Goal: Task Accomplishment & Management: Complete application form

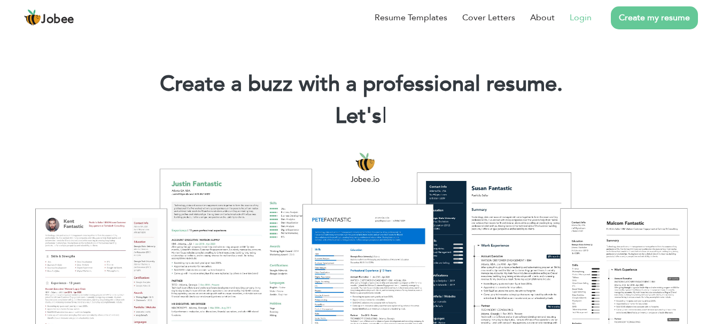
click at [575, 19] on link "Login" at bounding box center [580, 17] width 22 height 13
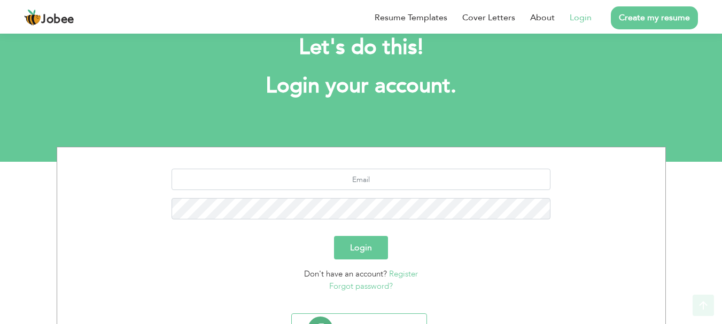
scroll to position [81, 0]
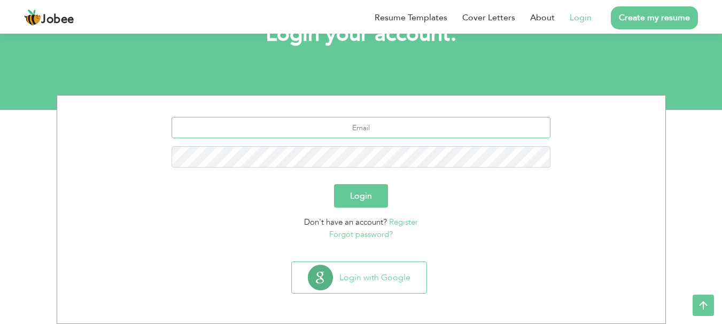
click at [394, 135] on input "text" at bounding box center [360, 127] width 379 height 21
type input "hali99239@gmail.com"
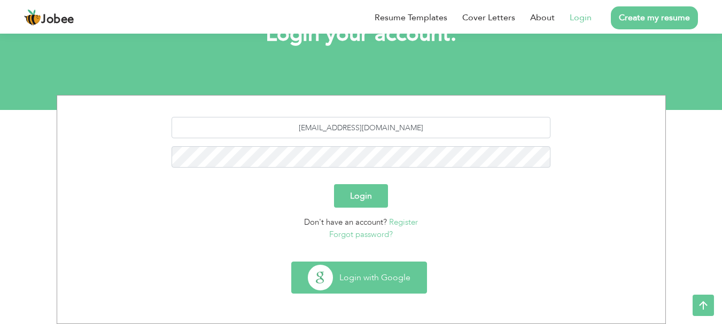
click at [368, 276] on button "Login with Google" at bounding box center [359, 277] width 135 height 31
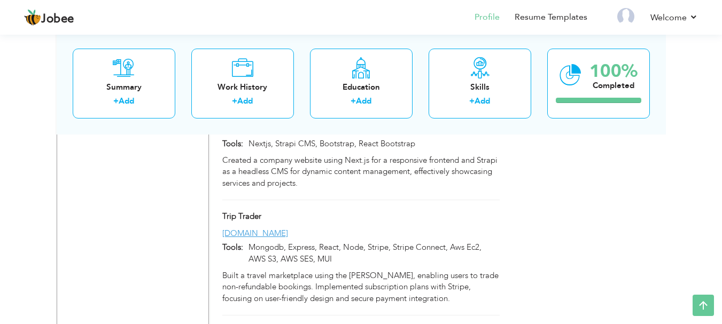
scroll to position [1773, 0]
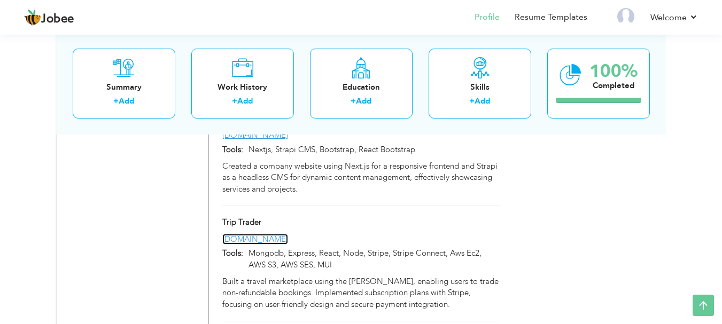
click at [264, 234] on link "[DOMAIN_NAME]" at bounding box center [255, 239] width 66 height 11
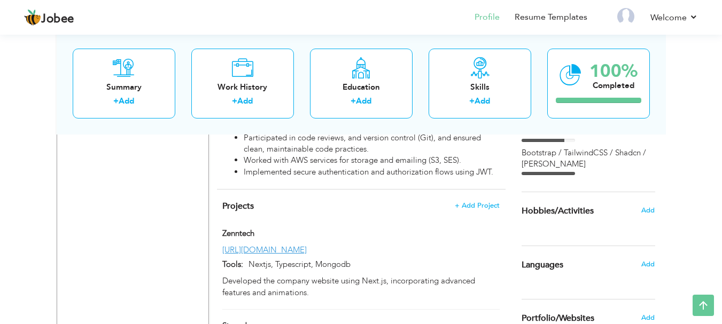
scroll to position [704, 0]
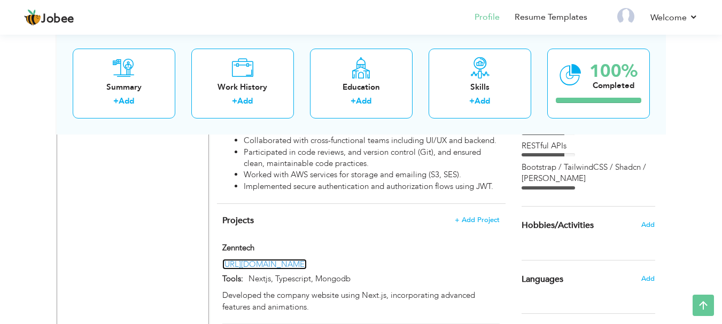
click at [272, 259] on link "[URL][DOMAIN_NAME]" at bounding box center [264, 264] width 84 height 11
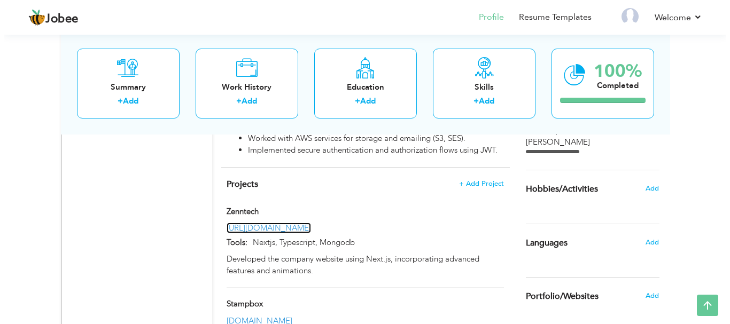
scroll to position [740, 0]
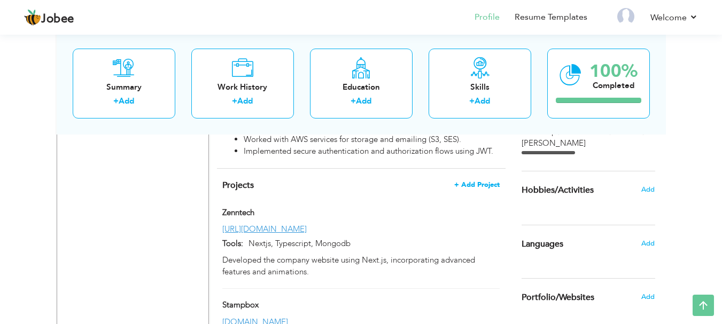
click at [471, 180] on h4 "Projects + Add Project" at bounding box center [360, 185] width 277 height 11
click at [471, 181] on span "+ Add Project" at bounding box center [476, 184] width 45 height 7
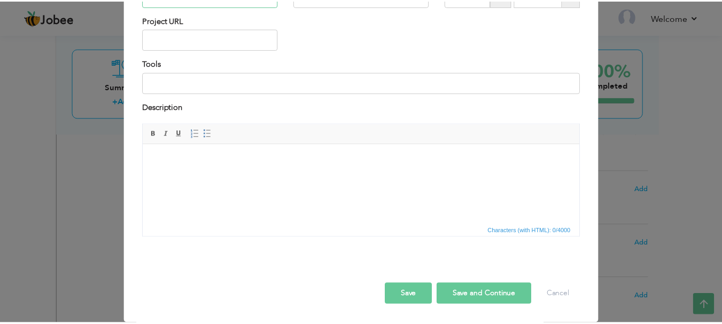
scroll to position [0, 0]
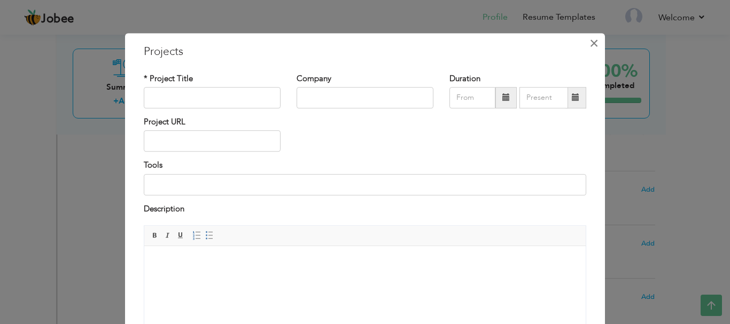
click at [589, 51] on span "×" at bounding box center [593, 43] width 9 height 19
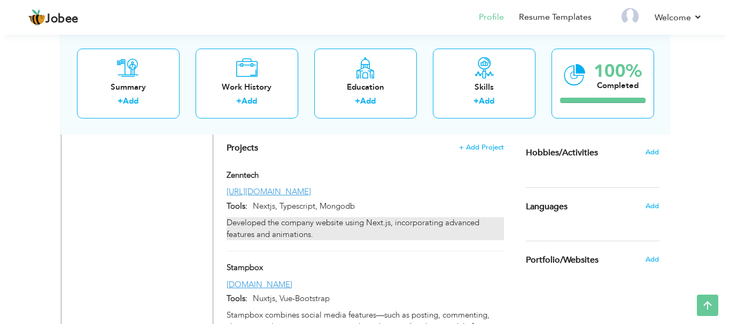
scroll to position [775, 0]
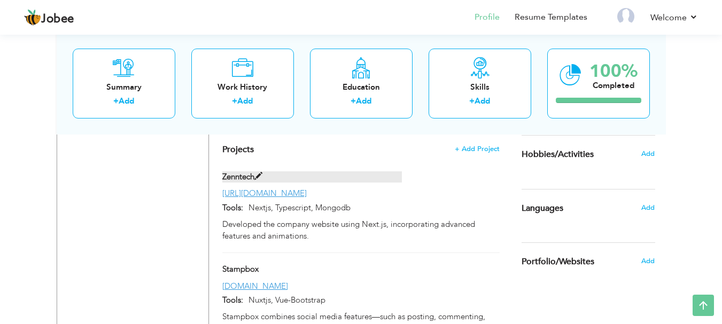
click at [238, 171] on label "Zenntech" at bounding box center [311, 176] width 179 height 11
type input "Zenntech"
type input "[URL][DOMAIN_NAME]"
type input "Nextjs, Typescript, Mongodb"
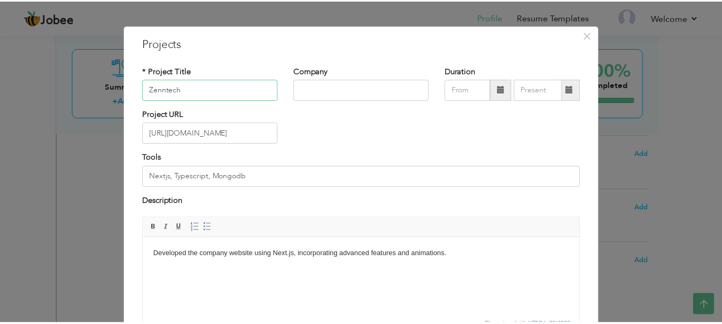
scroll to position [0, 0]
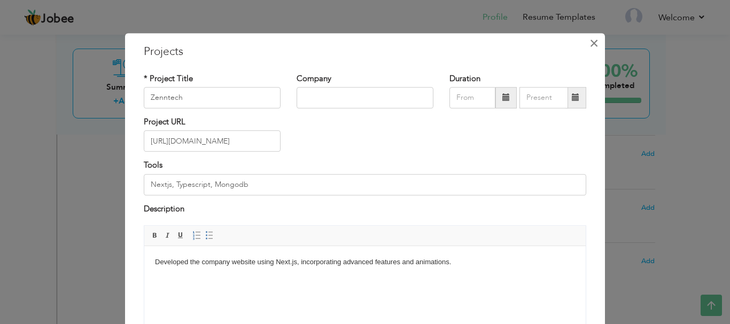
click at [589, 44] on span "×" at bounding box center [593, 43] width 9 height 19
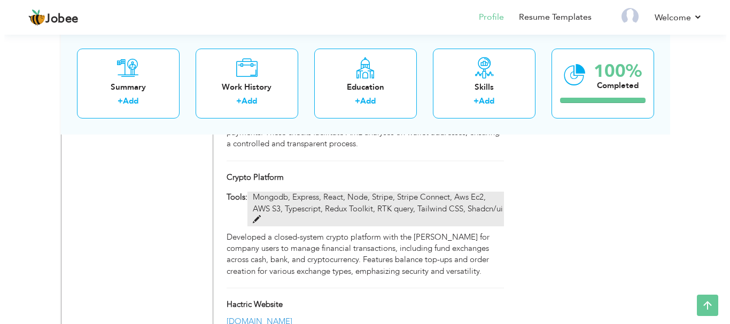
scroll to position [1593, 0]
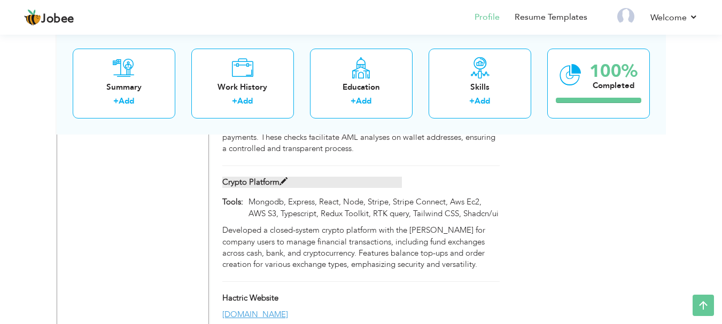
click at [283, 178] on span at bounding box center [283, 182] width 8 height 8
type input "Crypto Platform"
type input "Mongodb, Express, React, Node, Stripe, Stripe Connect, Aws Ec2, AWS S3, Typescr…"
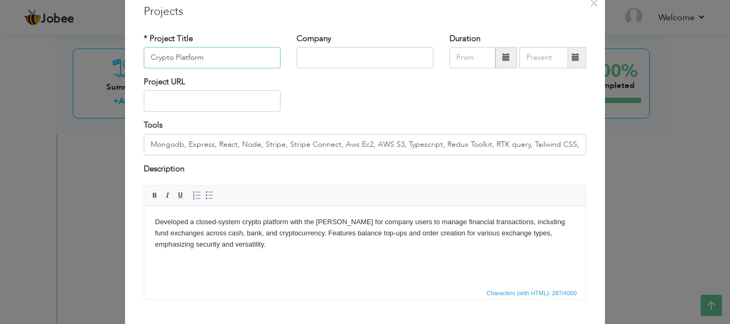
scroll to position [40, 0]
click at [153, 220] on html "Developed a closed-system crypto platform with the [PERSON_NAME] for company us…" at bounding box center [364, 234] width 441 height 54
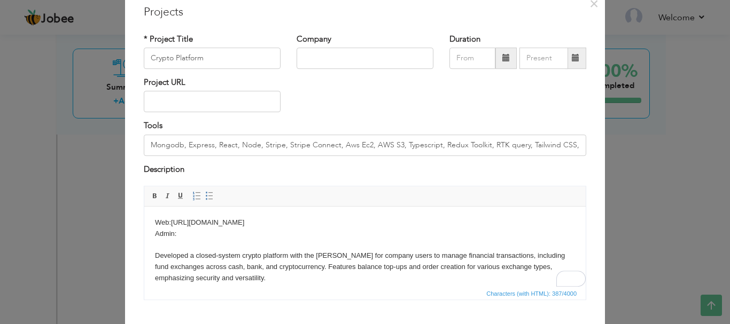
click at [293, 235] on p "Web: http://crypto.web.s3-website.ap-south-1.amazonaws.com Admin: ​​​​​​​ Devel…" at bounding box center [365, 250] width 420 height 67
click at [174, 223] on p "Web: http://crypto.web.s3-website.ap-south-1.amazonaws.com Admin: http://crypto…" at bounding box center [365, 250] width 420 height 67
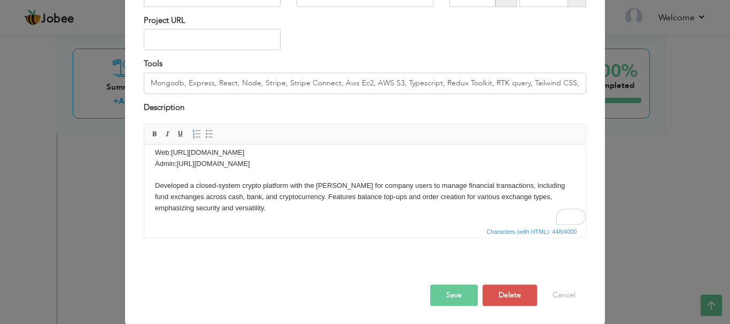
scroll to position [102, 0]
click at [437, 298] on button "Save" at bounding box center [454, 294] width 48 height 21
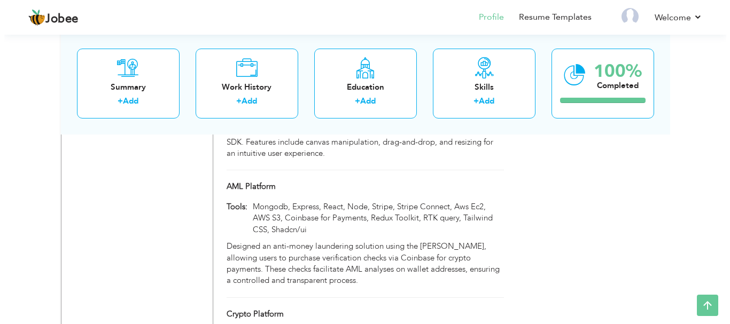
scroll to position [1460, 0]
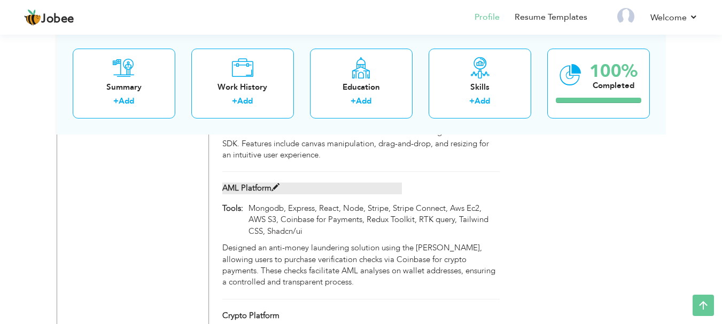
click at [275, 184] on span at bounding box center [275, 188] width 8 height 8
type input "AML Platform"
type input "Mongodb, Express, React, Node, Stripe, Stripe Connect, Aws Ec2, AWS S3, Coinbas…"
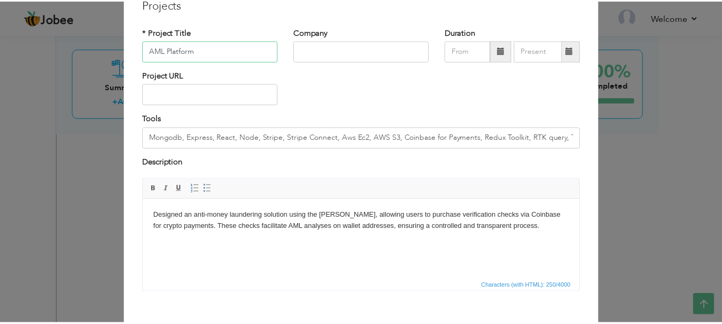
scroll to position [80, 0]
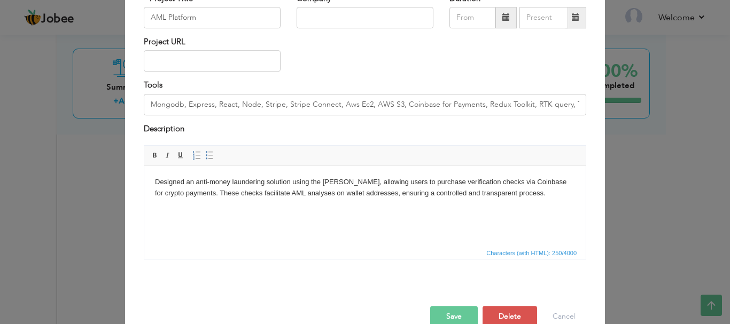
click at [157, 182] on body "Designed an anti-money laundering solution using the [PERSON_NAME], allowing us…" at bounding box center [365, 188] width 420 height 22
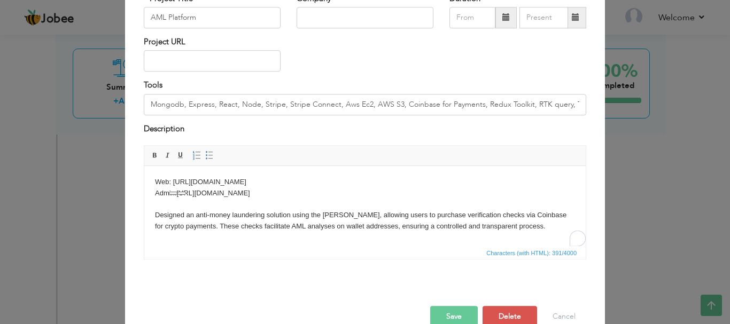
copy body "http://app.aml.web.s3-website.ap-south-1.amazonaws.com"
click at [453, 313] on button "Save" at bounding box center [454, 316] width 48 height 21
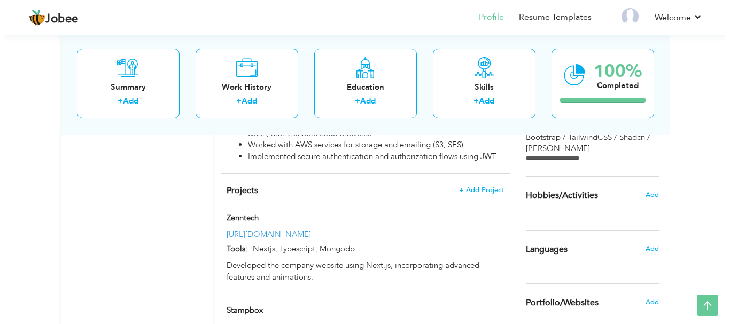
scroll to position [722, 0]
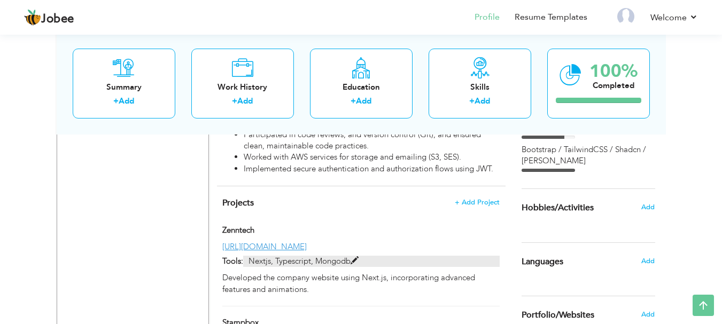
click at [332, 258] on p "Nextjs, Typescript, Mongodb" at bounding box center [371, 261] width 256 height 11
type input "Zenntech"
type input "[URL][DOMAIN_NAME]"
type input "Nextjs, Typescript, Mongodb"
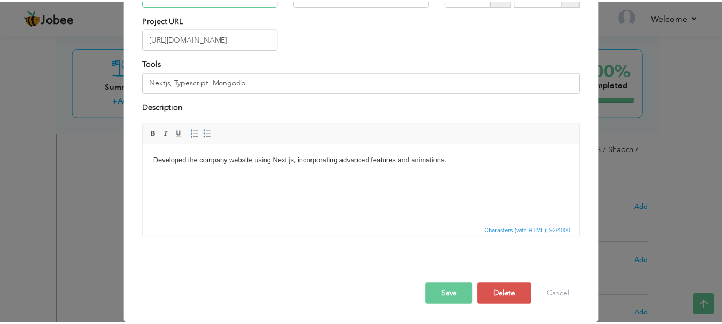
scroll to position [0, 0]
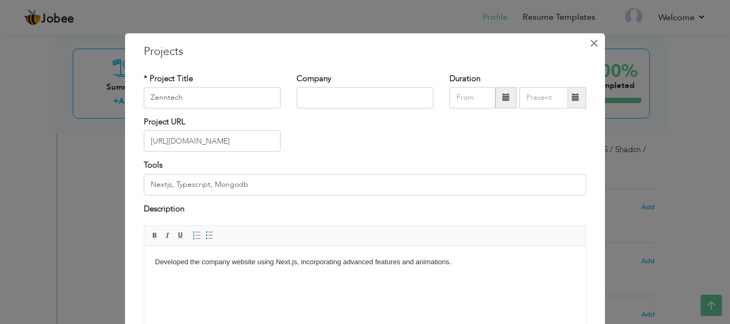
click at [593, 46] on span "×" at bounding box center [593, 43] width 9 height 19
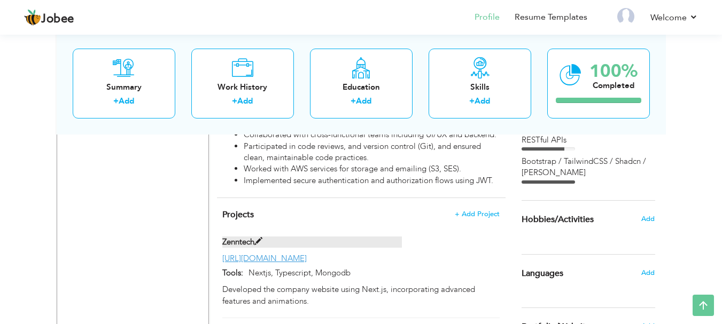
scroll to position [748, 0]
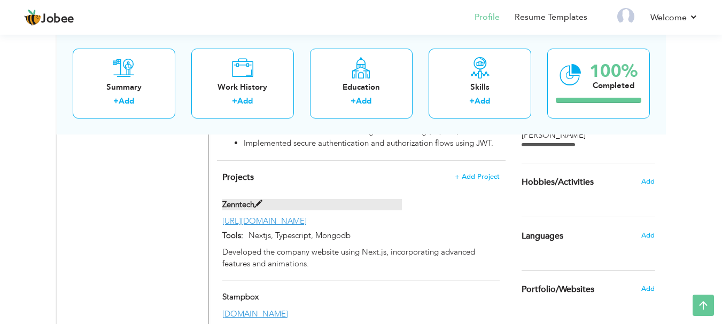
click at [277, 199] on label "Zenntech" at bounding box center [311, 204] width 179 height 11
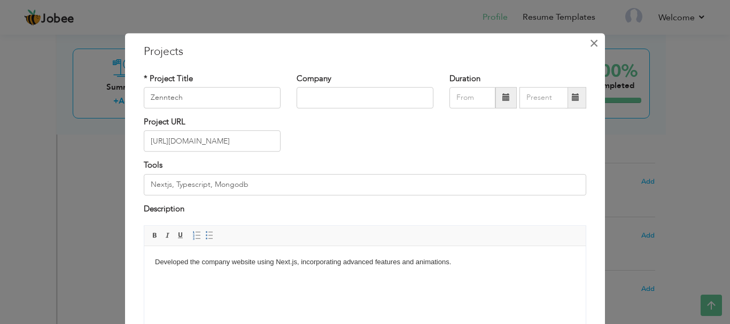
click at [598, 47] on button "×" at bounding box center [593, 43] width 17 height 17
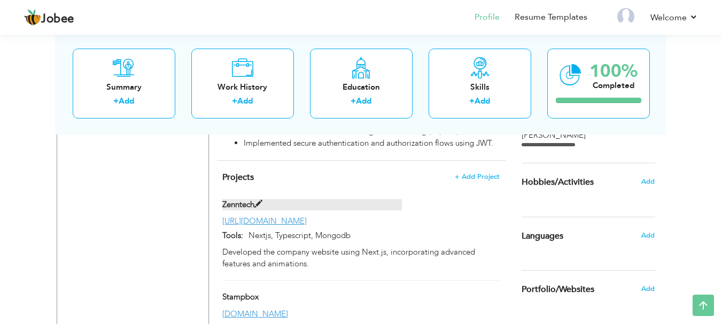
click at [275, 199] on label "Zenntech" at bounding box center [311, 204] width 179 height 11
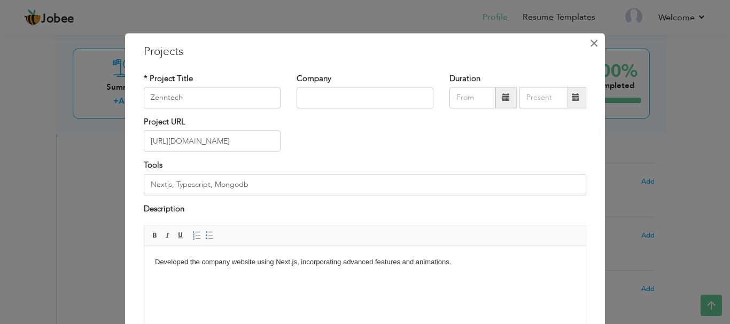
click at [589, 45] on span "×" at bounding box center [593, 43] width 9 height 19
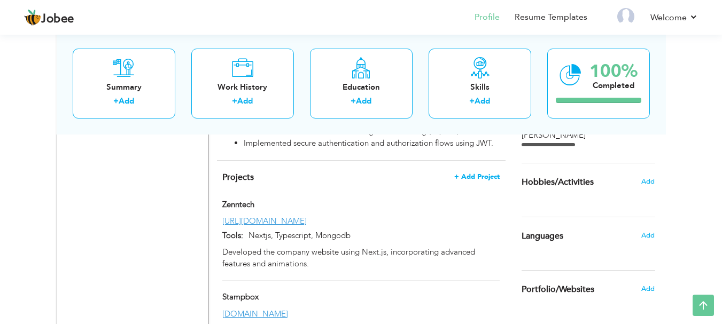
click at [465, 173] on span "+ Add Project" at bounding box center [476, 176] width 45 height 7
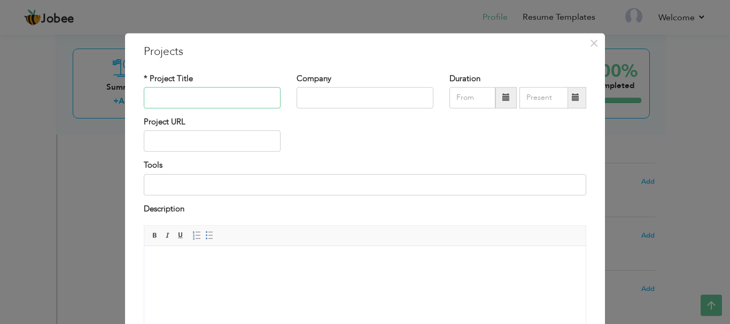
paste input "Zenntech"
type input "Zenntech"
click at [589, 45] on span "×" at bounding box center [593, 43] width 9 height 19
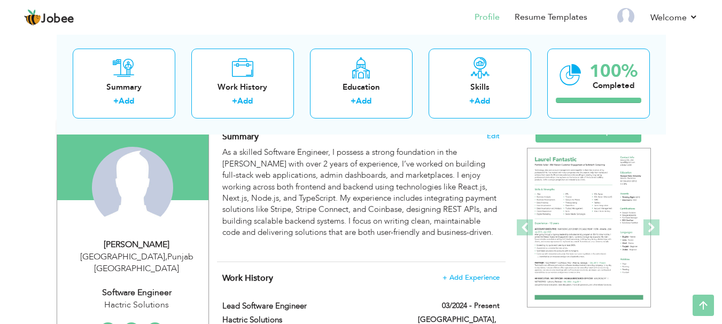
scroll to position [0, 0]
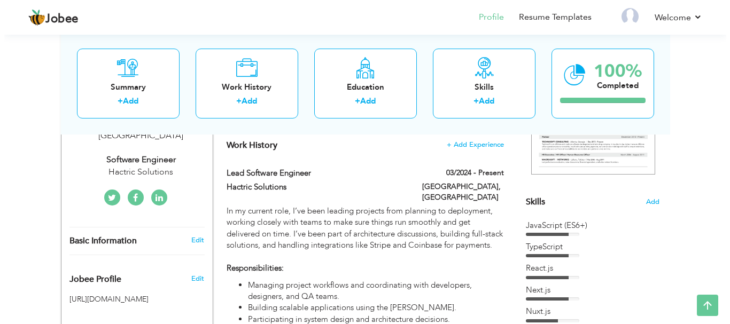
scroll to position [214, 0]
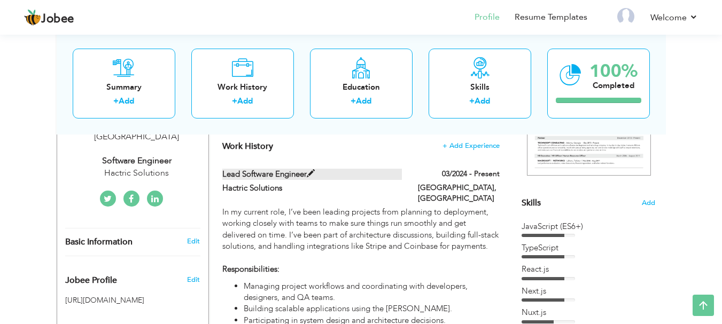
click at [264, 175] on label "Lead Software Engineer" at bounding box center [311, 174] width 179 height 11
type input "Lead Software Engineer"
type input "Hactric Solutions"
type input "03/2024"
type input "[GEOGRAPHIC_DATA]"
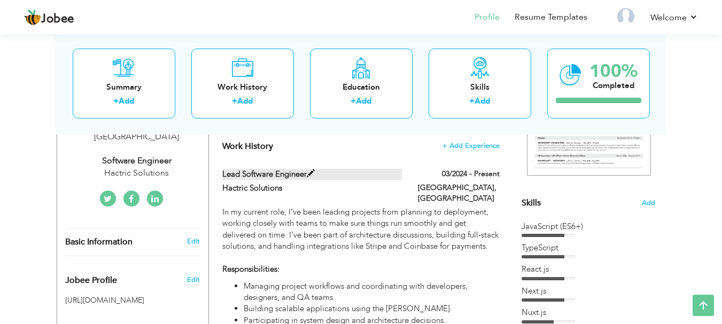
type input "[GEOGRAPHIC_DATA]"
checkbox input "true"
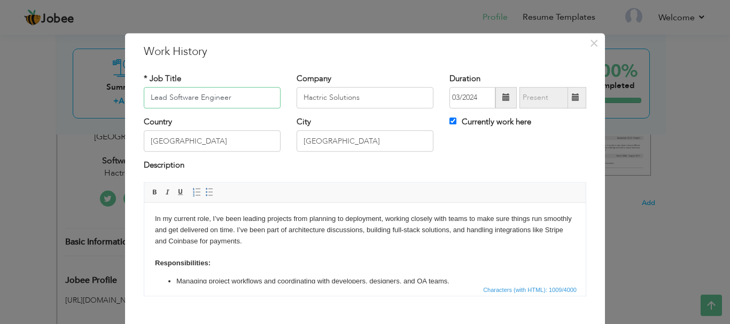
click at [166, 98] on input "Lead Software Engineer" at bounding box center [212, 97] width 137 height 21
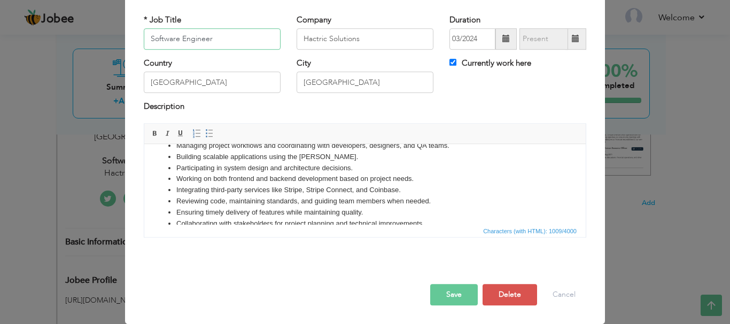
scroll to position [92, 0]
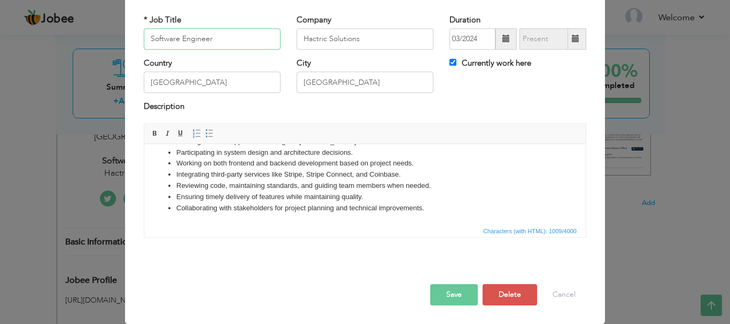
type input "Software Engineer"
click at [439, 283] on div at bounding box center [365, 273] width 458 height 22
click at [440, 292] on button "Save" at bounding box center [454, 294] width 48 height 21
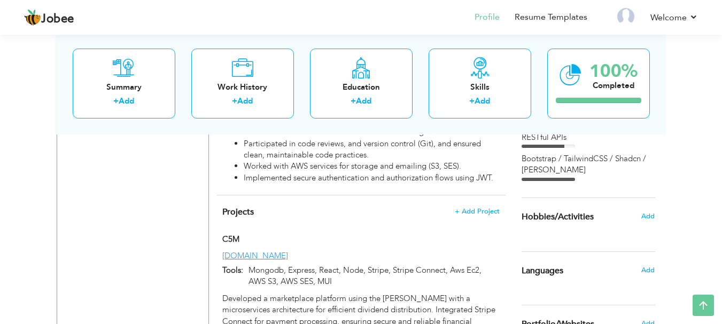
scroll to position [714, 0]
click at [248, 250] on link "[DOMAIN_NAME]" at bounding box center [255, 255] width 66 height 11
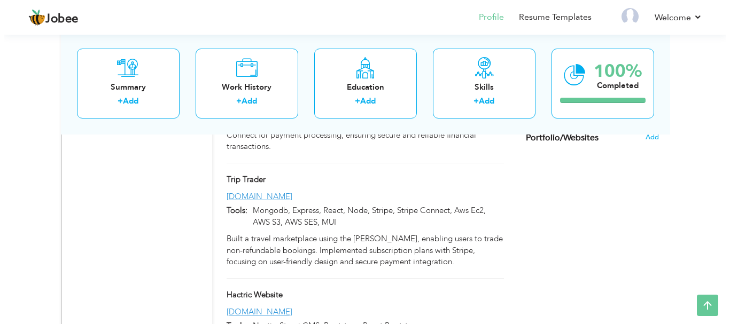
scroll to position [900, 0]
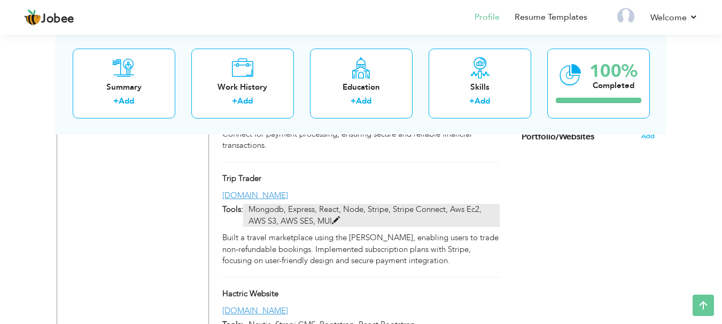
click at [333, 204] on p "Mongodb, Express, React, Node, Stripe, Stripe Connect, Aws Ec2, AWS S3, AWS SES…" at bounding box center [371, 215] width 256 height 23
type input "Trip Trader"
type input "[DOMAIN_NAME]"
type input "Mongodb, Express, React, Node, Stripe, Stripe Connect, Aws Ec2, AWS S3, AWS SES…"
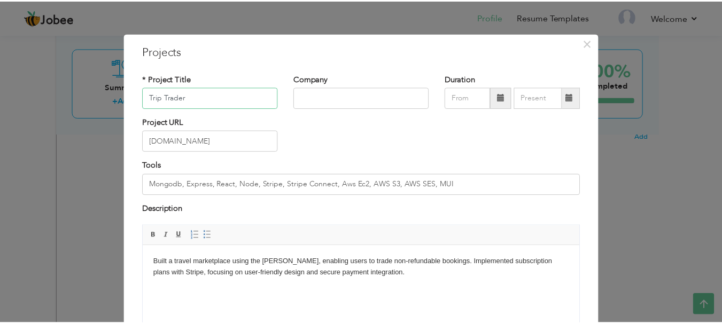
scroll to position [102, 0]
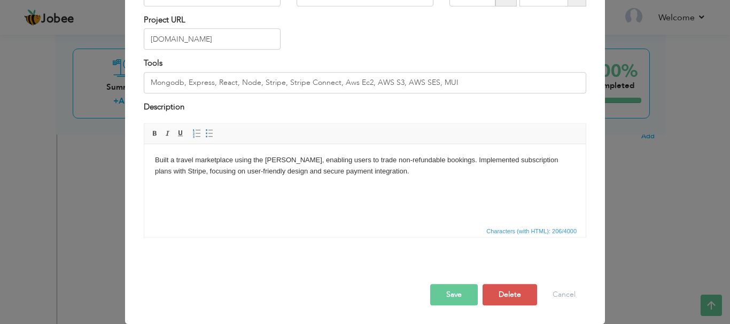
click at [439, 298] on button "Save" at bounding box center [454, 294] width 48 height 21
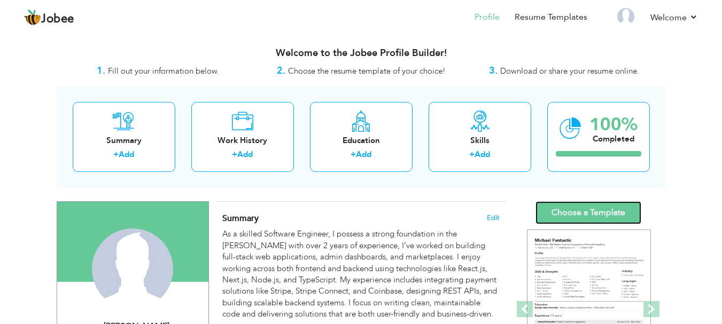
click at [556, 216] on link "Choose a Template" at bounding box center [588, 212] width 106 height 23
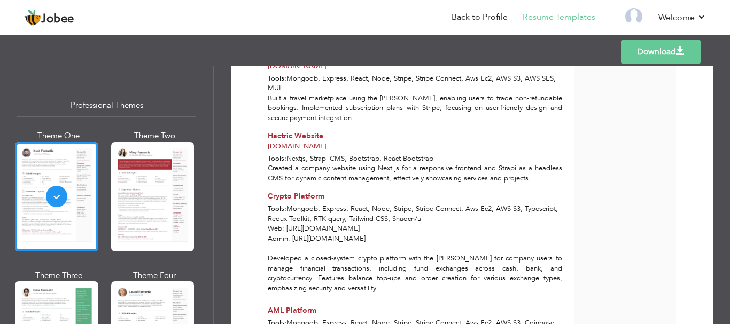
scroll to position [830, 0]
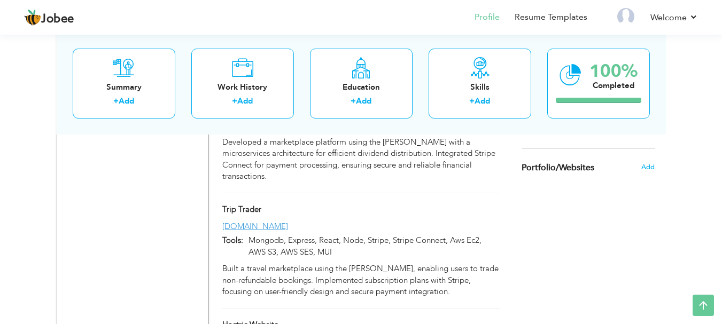
scroll to position [830, 0]
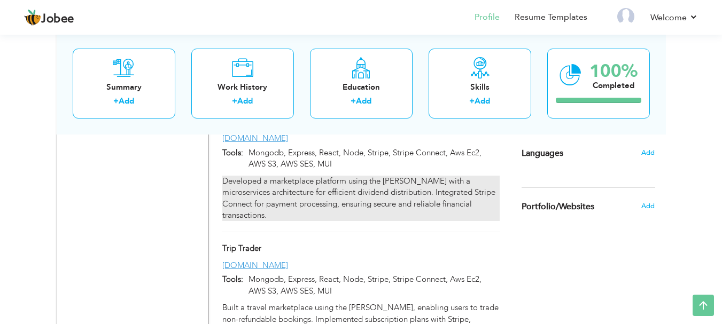
click at [351, 189] on div "Developed a marketplace platform using the [PERSON_NAME] with a microservices a…" at bounding box center [360, 199] width 277 height 46
type input "C5M"
type input "[DOMAIN_NAME]"
type input "Mongodb, Express, React, Node, Stripe, Stripe Connect, Aws Ec2, AWS S3, AWS SES…"
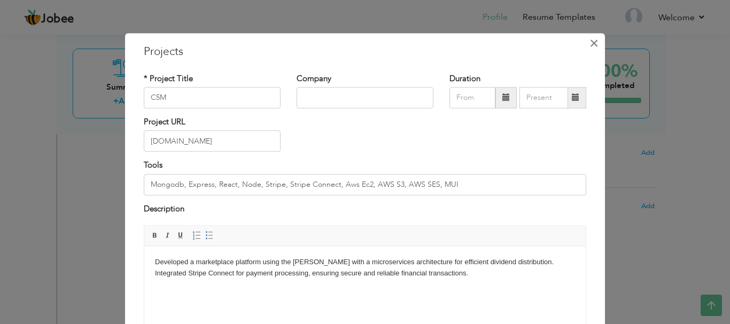
click at [589, 43] on span "×" at bounding box center [593, 43] width 9 height 19
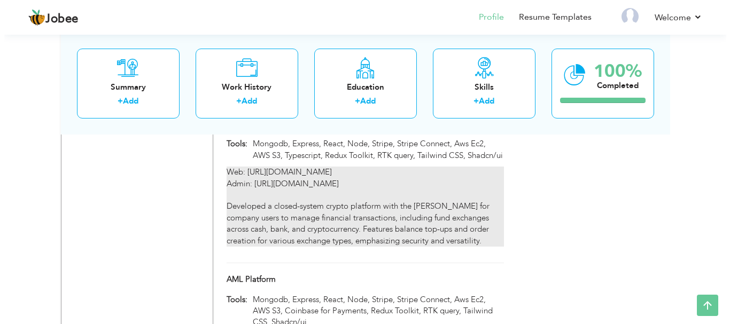
scroll to position [1187, 0]
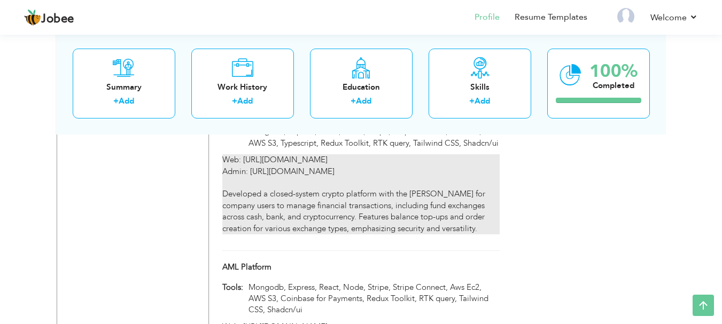
click at [351, 170] on p "Web: http://crypto.web.s3-website.ap-south-1.amazonaws.com Admin: http://crypto…" at bounding box center [360, 194] width 277 height 80
type input "Crypto Platform"
type input "Mongodb, Express, React, Node, Stripe, Stripe Connect, Aws Ec2, AWS S3, Typescr…"
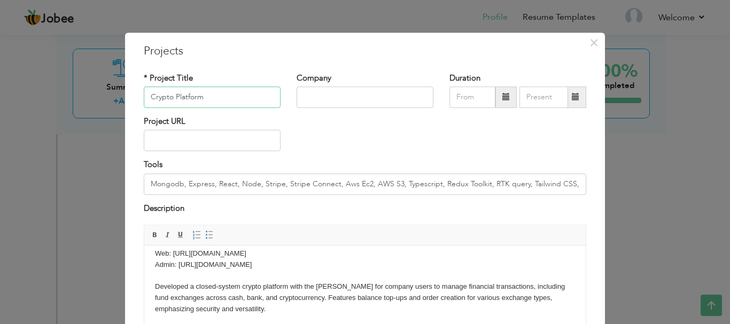
scroll to position [0, 0]
click at [591, 39] on span "×" at bounding box center [593, 43] width 9 height 19
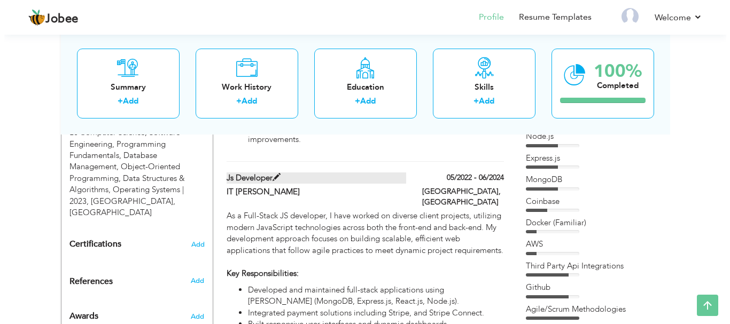
scroll to position [463, 0]
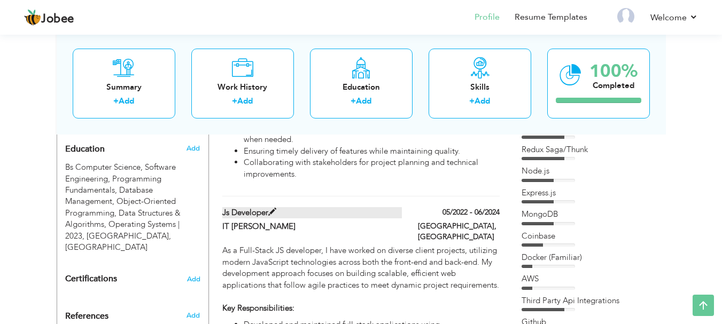
click at [272, 214] on span at bounding box center [272, 212] width 8 height 8
type input "Js Developer"
type input "IT Dukes"
type input "05/2022"
type input "06/2024"
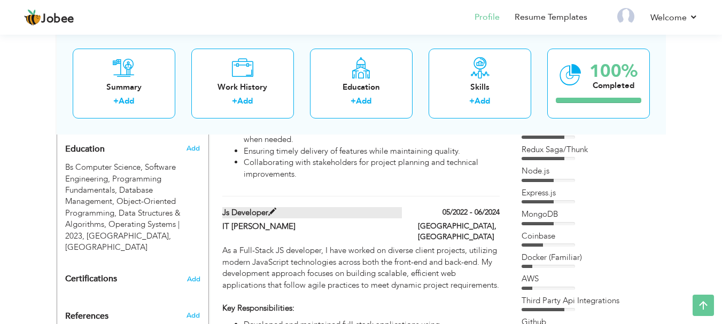
type input "[GEOGRAPHIC_DATA]"
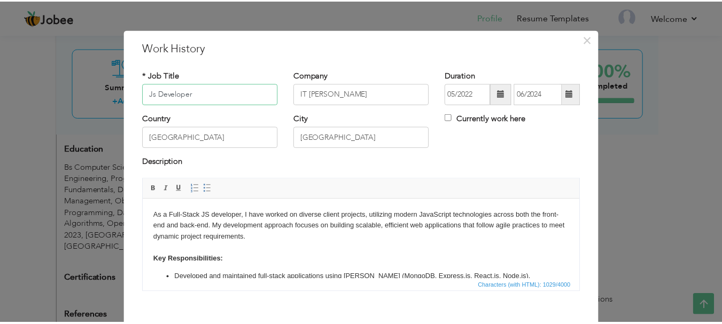
scroll to position [0, 0]
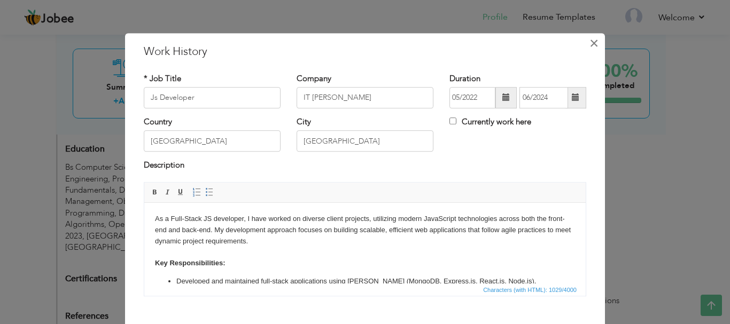
click at [591, 48] on span "×" at bounding box center [593, 43] width 9 height 19
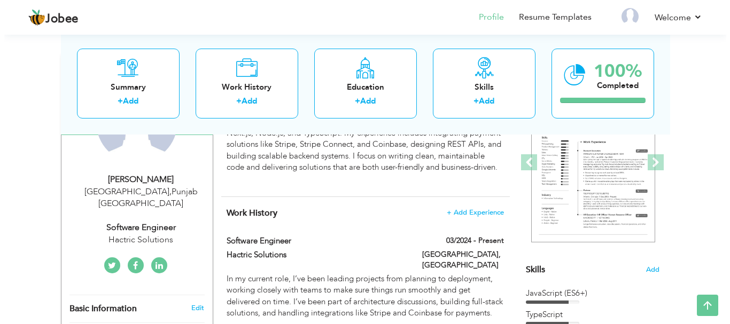
scroll to position [142, 0]
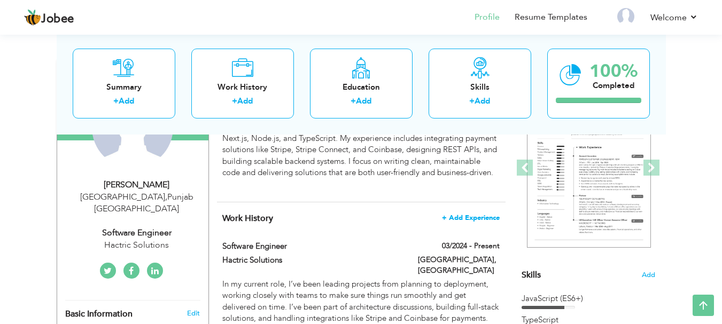
click at [459, 218] on span "+ Add Experience" at bounding box center [471, 217] width 58 height 7
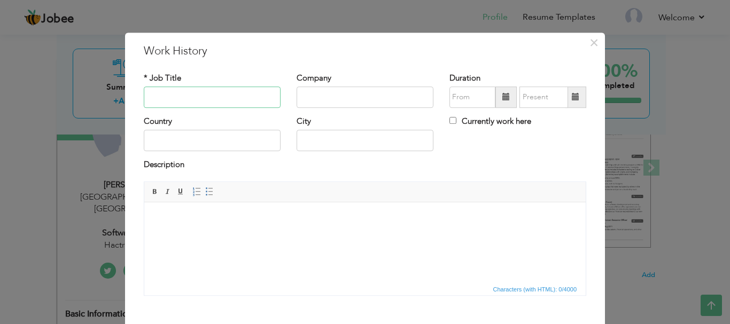
scroll to position [0, 0]
click at [166, 99] on input "text" at bounding box center [212, 97] width 137 height 21
click at [238, 88] on input "text" at bounding box center [212, 97] width 137 height 21
paste input "MERN Stack Developer"
type input "MERN Stack Developer"
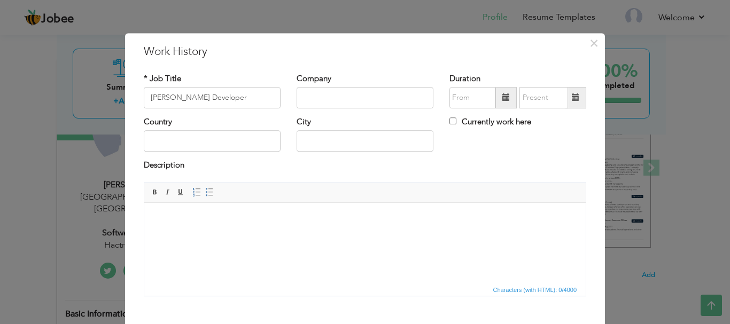
click at [333, 109] on div "Company" at bounding box center [364, 94] width 153 height 43
click at [333, 101] on input "text" at bounding box center [364, 97] width 137 height 21
click at [342, 87] on input "text" at bounding box center [364, 97] width 137 height 21
paste input "FRAG Games"
type input "FRAG Games"
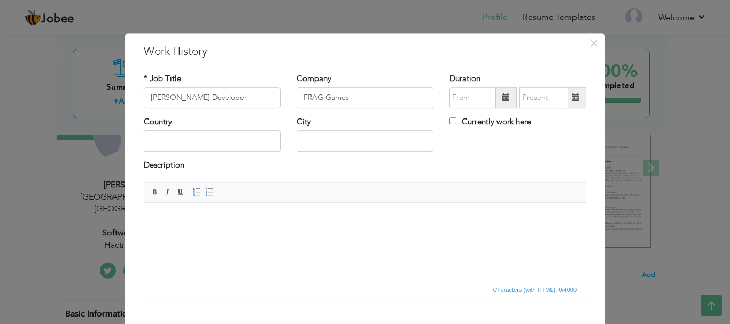
click at [472, 111] on div "Duration Currently work here" at bounding box center [517, 94] width 153 height 43
click at [495, 101] on span at bounding box center [505, 97] width 21 height 21
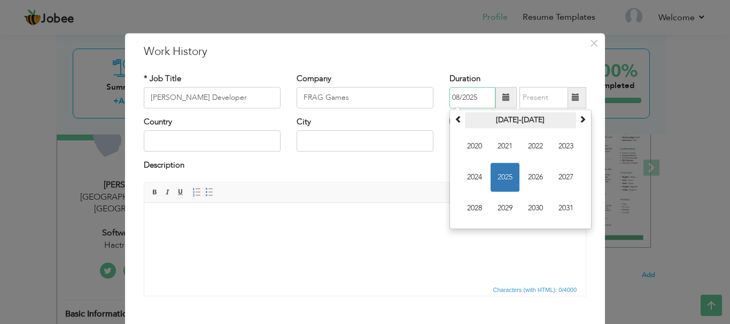
click at [518, 125] on th "2020-2031" at bounding box center [520, 120] width 111 height 16
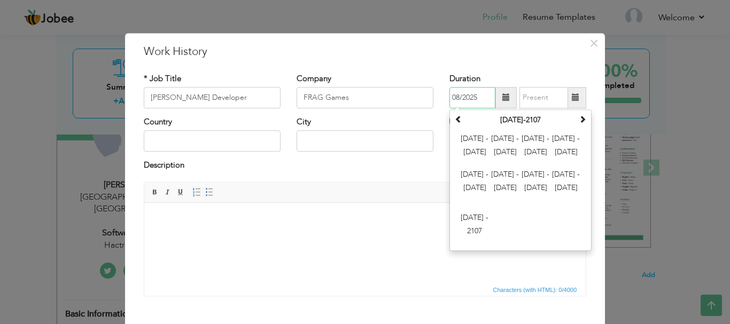
click at [506, 129] on td "2000 - 2011 2012 - 2023 2024 - 2035 2036 - 2047 2048 - 2059 2060 - 2071 2072 - …" at bounding box center [520, 188] width 137 height 120
click at [506, 121] on th "2000-2107" at bounding box center [520, 120] width 111 height 16
click at [510, 150] on span "2012 - 2023" at bounding box center [504, 146] width 29 height 29
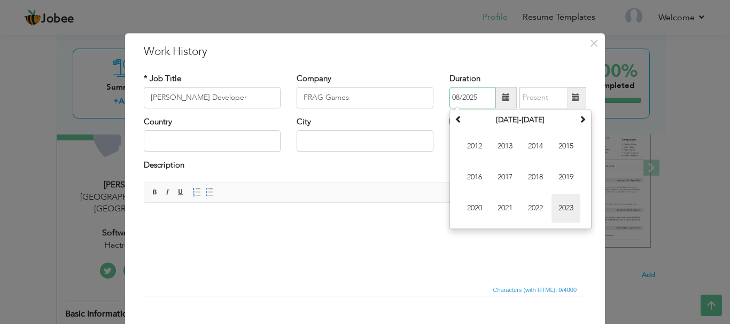
click at [554, 209] on span "2023" at bounding box center [565, 208] width 29 height 29
click at [530, 150] on span "Mar" at bounding box center [535, 146] width 29 height 29
type input "03/2023"
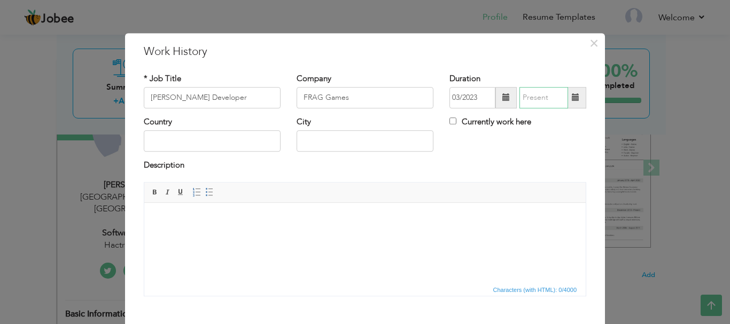
click at [554, 98] on input "text" at bounding box center [543, 97] width 49 height 21
click at [535, 92] on input "08/2025" at bounding box center [543, 97] width 49 height 21
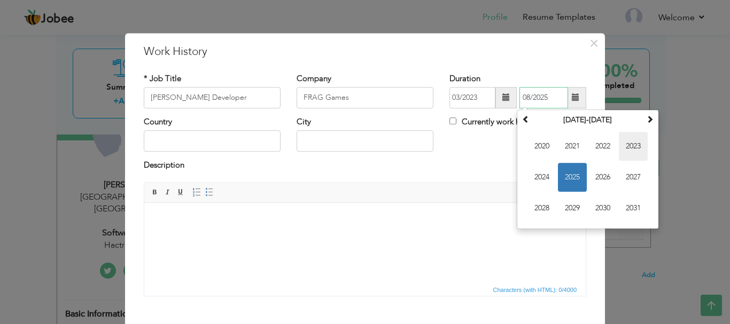
click at [625, 147] on span "2023" at bounding box center [632, 146] width 29 height 29
click at [564, 177] on span "Jun" at bounding box center [572, 177] width 29 height 29
type input "06/2023"
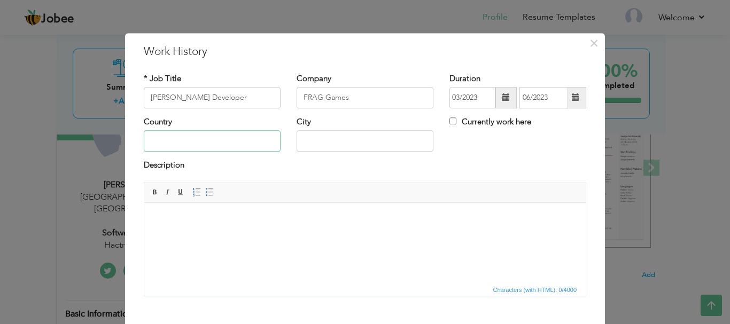
click at [200, 137] on input "text" at bounding box center [212, 141] width 137 height 21
type input "[GEOGRAPHIC_DATA]"
click at [323, 146] on input "text" at bounding box center [364, 141] width 137 height 21
type input "l"
type input "[GEOGRAPHIC_DATA]"
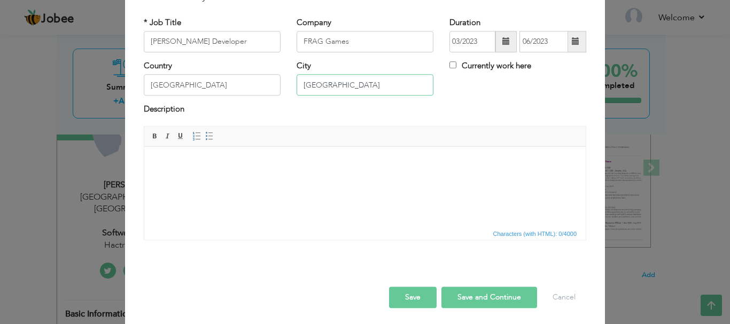
scroll to position [59, 0]
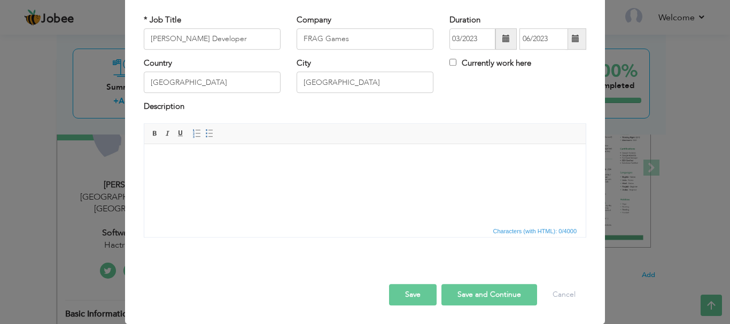
click at [467, 294] on button "Save and Continue" at bounding box center [489, 294] width 96 height 21
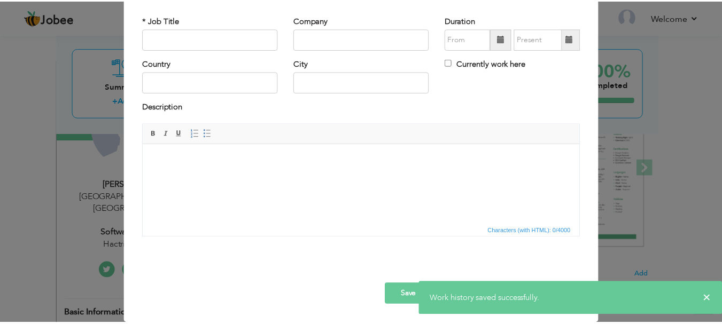
scroll to position [0, 0]
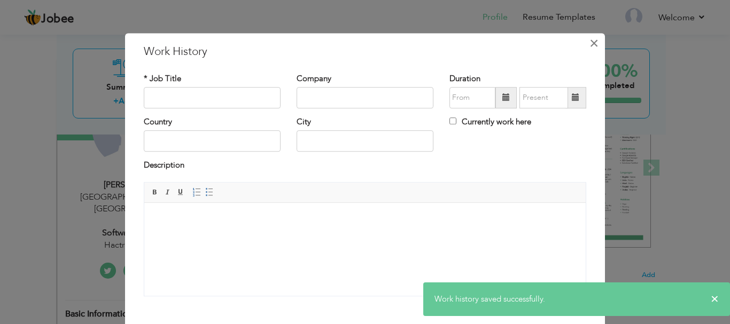
click at [589, 49] on span "×" at bounding box center [593, 43] width 9 height 19
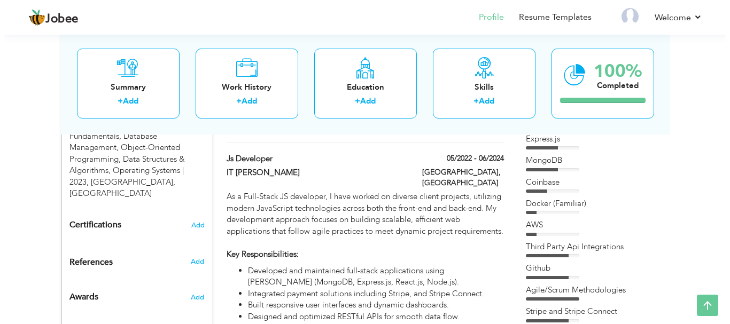
scroll to position [524, 0]
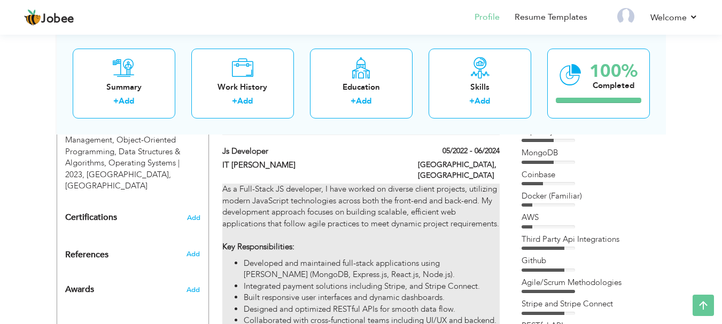
click at [326, 234] on p "As a Full-Stack JS developer, I have worked on diverse client projects, utilizi…" at bounding box center [360, 218] width 277 height 69
type input "Js Developer"
type input "IT Dukes"
type input "05/2022"
type input "06/2024"
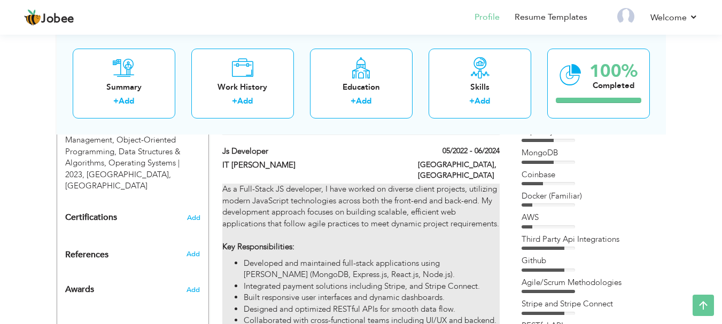
type input "[GEOGRAPHIC_DATA]"
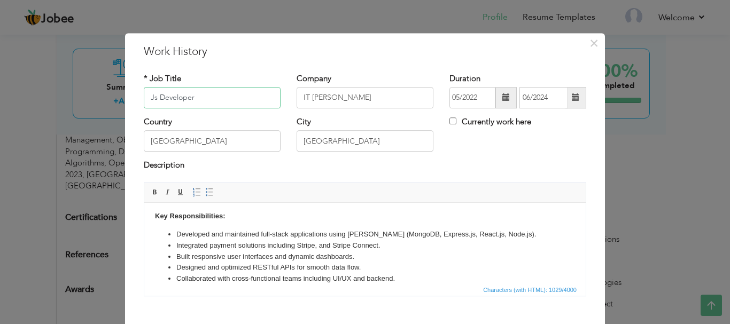
scroll to position [92, 0]
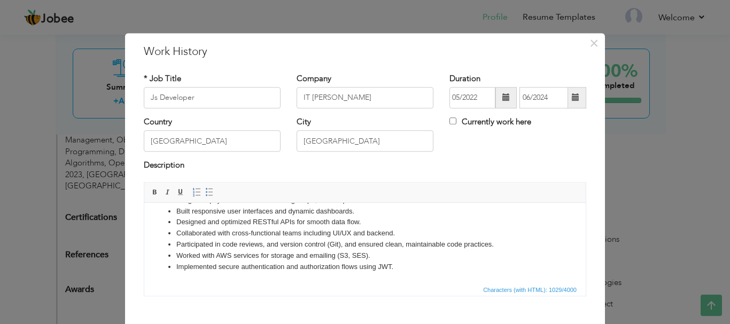
click at [457, 257] on li "Worked with AWS services for storage and emailing (S3, SES)." at bounding box center [364, 255] width 377 height 11
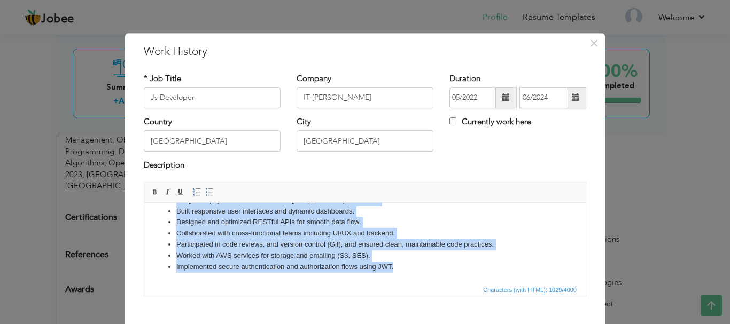
copy body "As a Full-Stack JS developer, I have worked on diverse client projects, utilizi…"
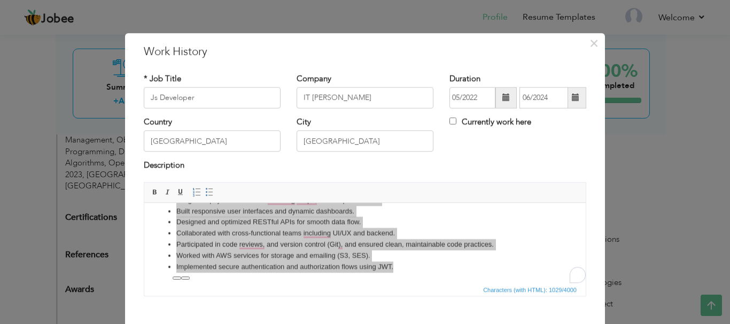
click at [275, 64] on div "× Work History * Job Title Js Developer Company IT Dukes Duration 05/2022 06/20…" at bounding box center [365, 208] width 480 height 350
click at [590, 46] on span "×" at bounding box center [593, 43] width 9 height 19
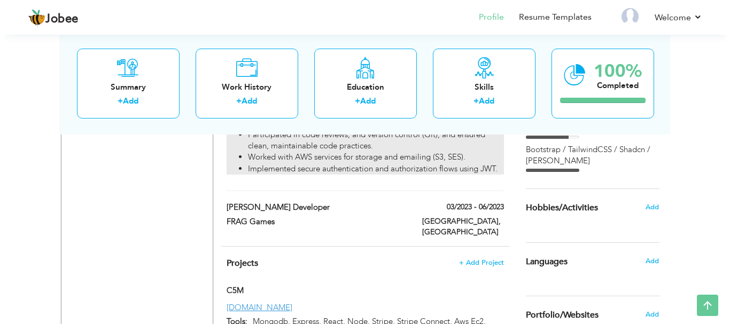
scroll to position [720, 0]
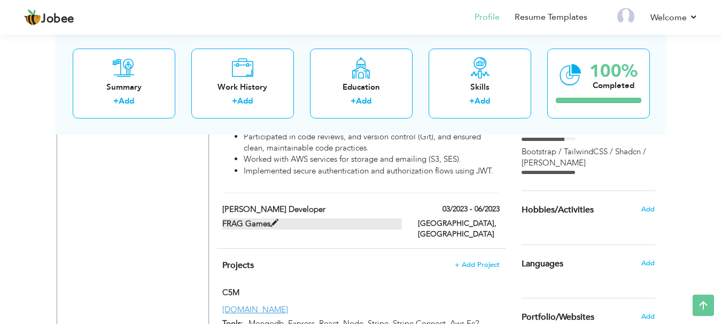
click at [296, 220] on label "FRAG Games" at bounding box center [311, 223] width 179 height 11
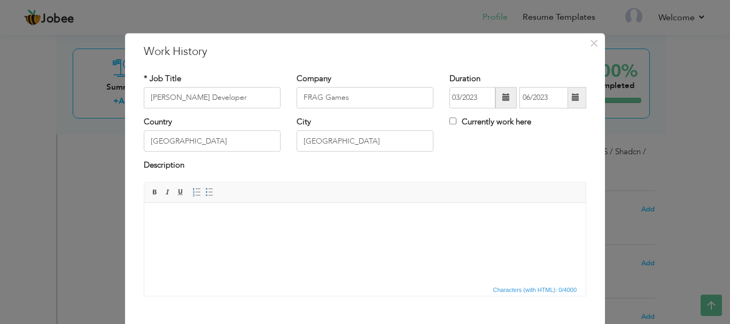
click at [319, 227] on html at bounding box center [364, 218] width 441 height 33
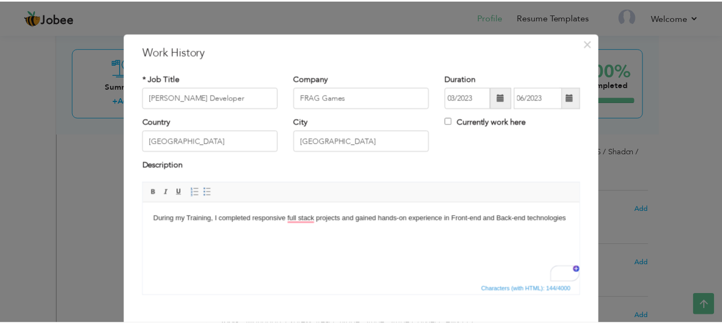
scroll to position [59, 0]
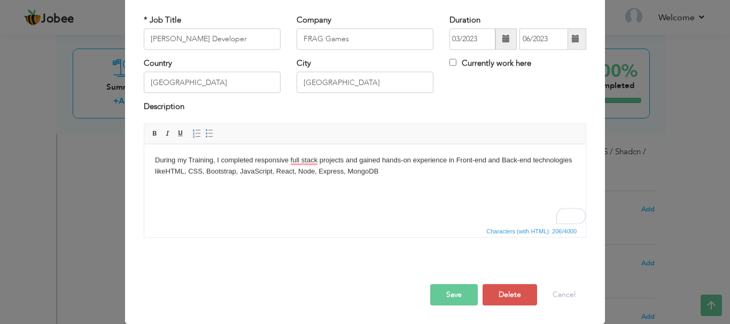
click at [442, 292] on button "Save" at bounding box center [454, 294] width 48 height 21
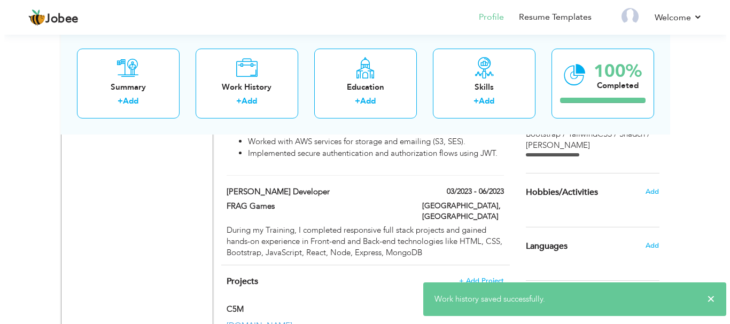
scroll to position [738, 0]
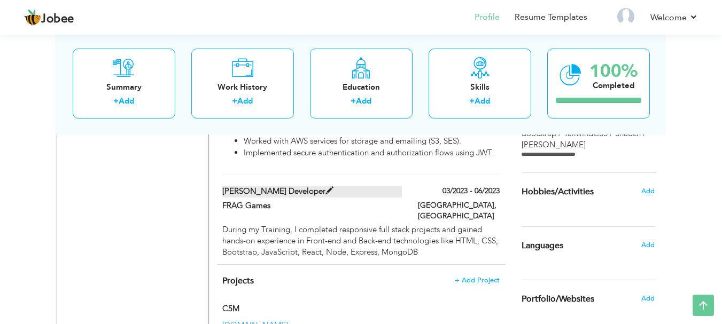
click at [334, 186] on label "MERN Stack Developer" at bounding box center [311, 191] width 179 height 11
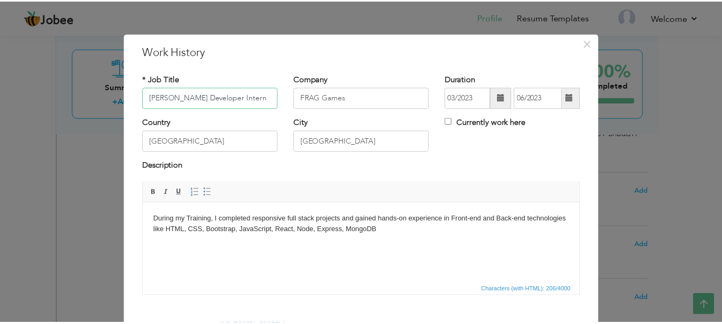
scroll to position [59, 0]
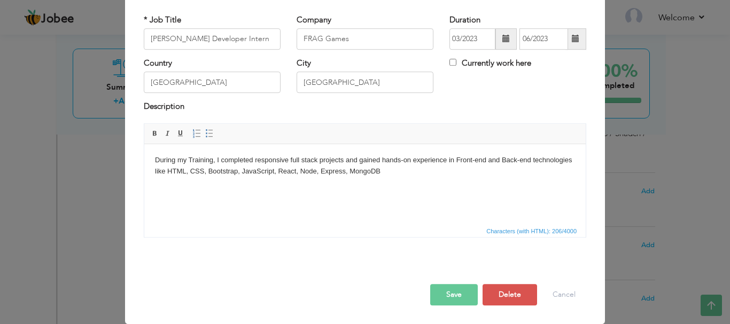
click at [454, 301] on button "Save" at bounding box center [454, 294] width 48 height 21
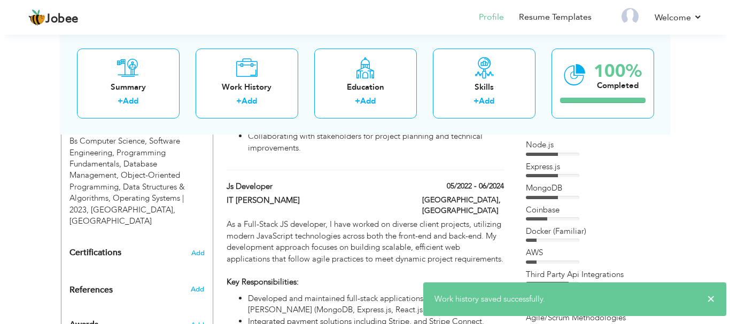
scroll to position [489, 0]
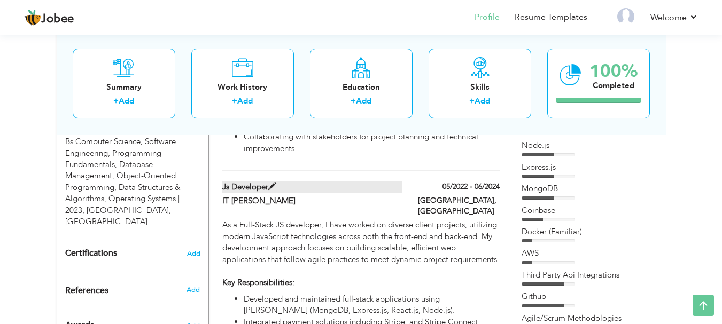
click at [319, 185] on label "Js Developer" at bounding box center [311, 187] width 179 height 11
type input "Js Developer"
type input "IT Dukes"
type input "05/2022"
type input "06/2024"
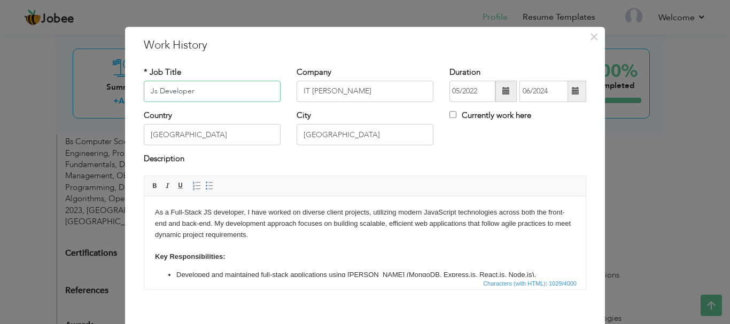
scroll to position [5, 0]
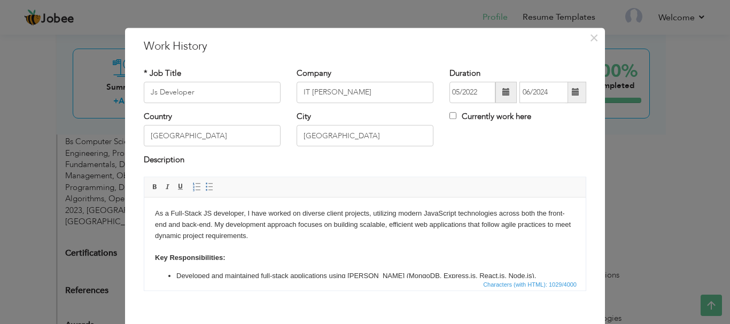
click at [496, 89] on span at bounding box center [505, 92] width 21 height 21
click at [502, 91] on span at bounding box center [505, 92] width 7 height 7
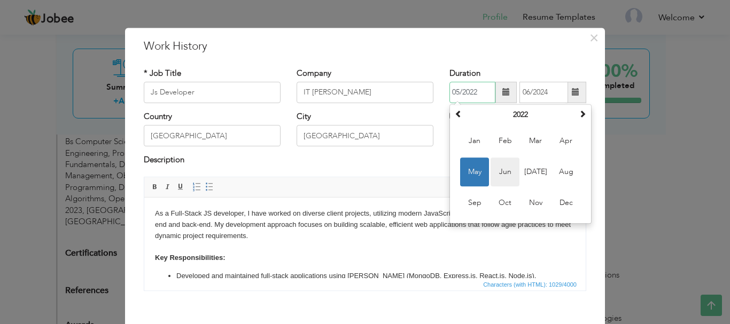
click at [503, 174] on span "Jun" at bounding box center [504, 172] width 29 height 29
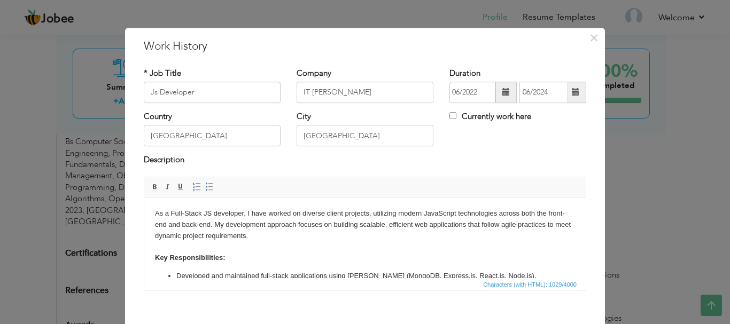
click at [502, 95] on span at bounding box center [505, 92] width 7 height 7
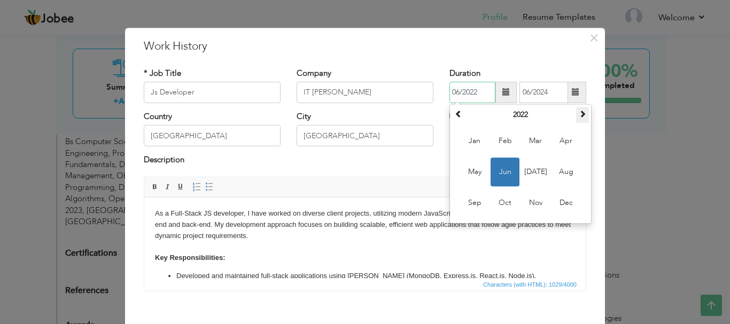
click at [578, 113] on span at bounding box center [581, 113] width 7 height 7
click at [500, 167] on span "Jun" at bounding box center [504, 172] width 29 height 29
type input "06/2023"
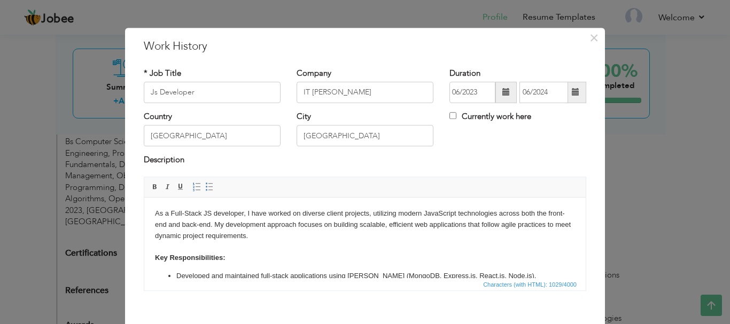
click at [572, 95] on span at bounding box center [574, 92] width 7 height 7
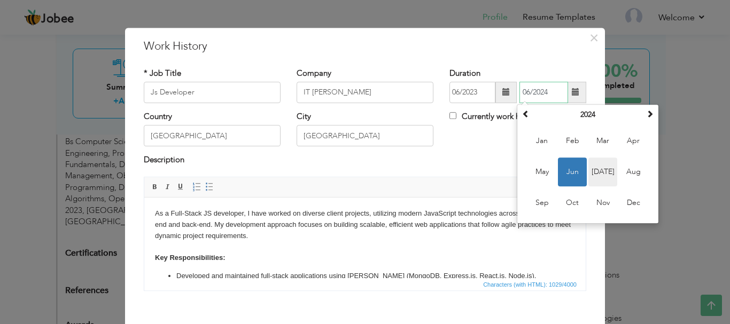
click at [592, 176] on span "Jul" at bounding box center [602, 172] width 29 height 29
type input "07/2024"
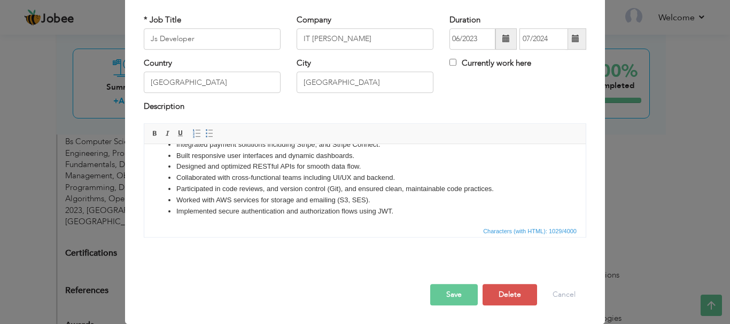
scroll to position [92, 0]
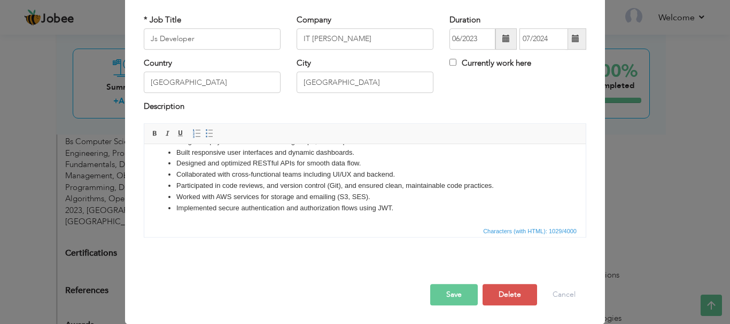
click at [401, 201] on li "Worked with AWS services for storage and emailing (S3, SES)." at bounding box center [364, 196] width 377 height 11
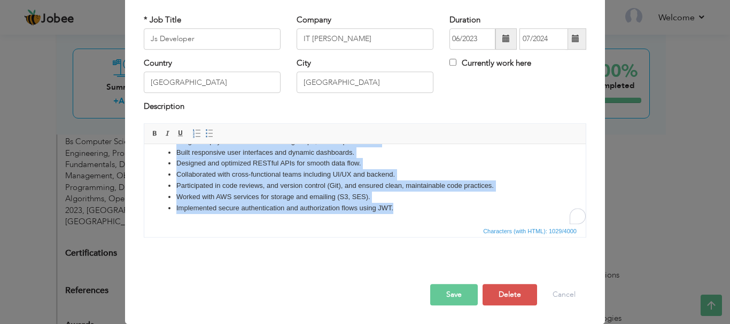
copy body "As a Full-Stack JS developer, I have worked on diverse client projects, utilizi…"
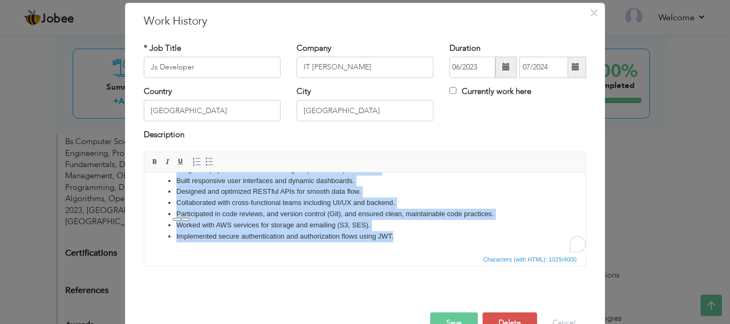
scroll to position [0, 0]
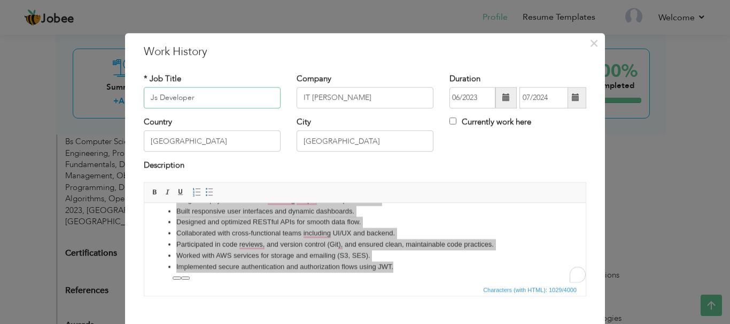
click at [211, 106] on input "Js Developer" at bounding box center [212, 97] width 137 height 21
click at [223, 95] on input "PixasArt" at bounding box center [212, 97] width 137 height 21
paste input "rsart Studios"
type input "Pixarsart Studios"
click at [341, 94] on input "IT Dukes" at bounding box center [364, 97] width 137 height 21
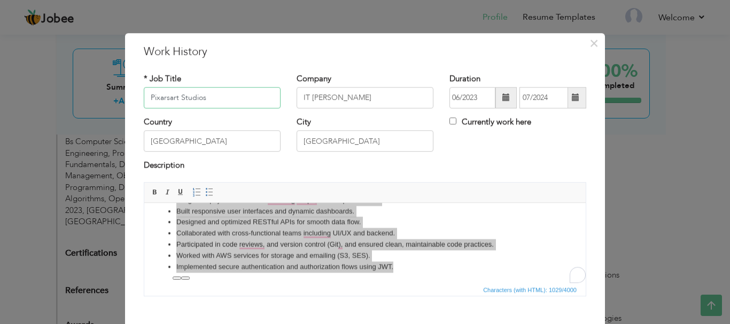
click at [242, 98] on input "Pixarsart Studios" at bounding box center [212, 97] width 137 height 21
type input "Frontend Developer"
click at [360, 97] on input "IT Dukes" at bounding box center [364, 97] width 137 height 21
paste input "Pixarsart Studio"
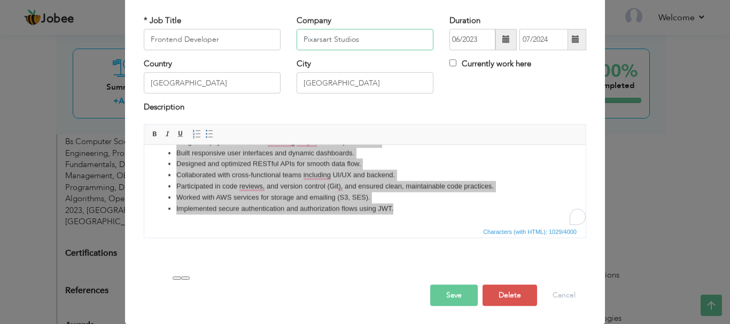
scroll to position [59, 0]
type input "Pixarsart Studios"
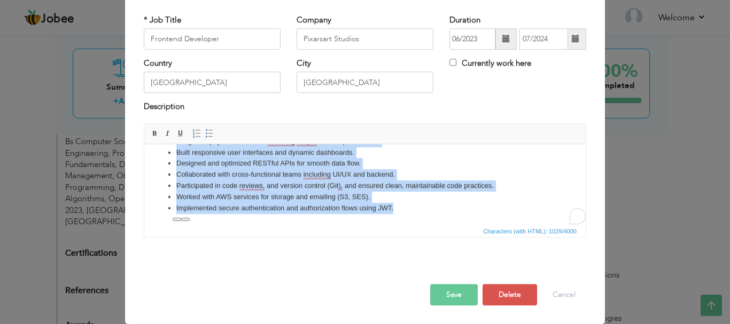
click at [440, 205] on li "Implemented secure authentication and authorization flows using JWT." at bounding box center [364, 207] width 377 height 11
copy body "As a Full-Stack JS developer, I have worked on diverse client projects, utilizi…"
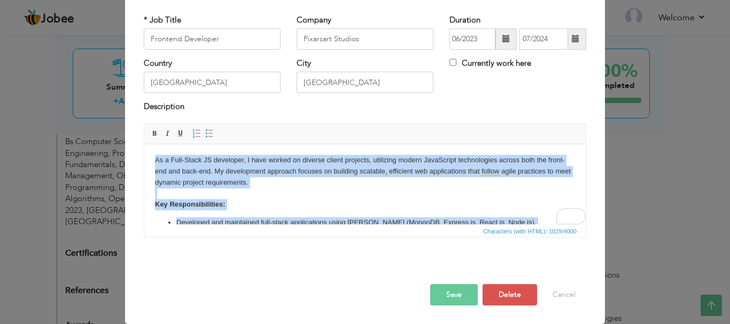
click at [267, 202] on p "As a Full-Stack JS developer, I have worked on diverse client projects, utilizi…" at bounding box center [365, 182] width 420 height 56
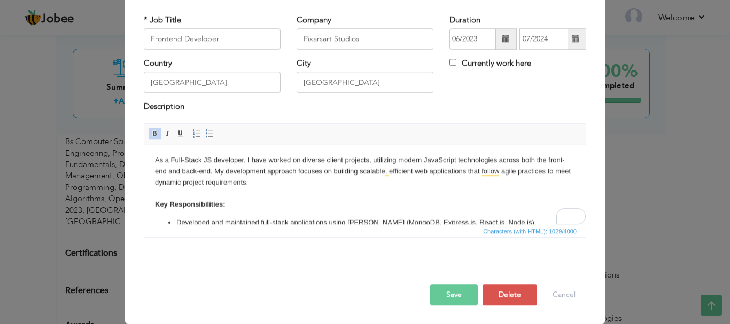
click at [356, 193] on p "As a Full-Stack JS developer, I have worked on diverse client projects, utilizi…" at bounding box center [365, 182] width 420 height 56
drag, startPoint x: 208, startPoint y: 161, endPoint x: 171, endPoint y: 158, distance: 36.5
click at [171, 158] on p "As a Full-Stack JS developer, I have worked on diverse client projects, utilizi…" at bounding box center [365, 182] width 420 height 56
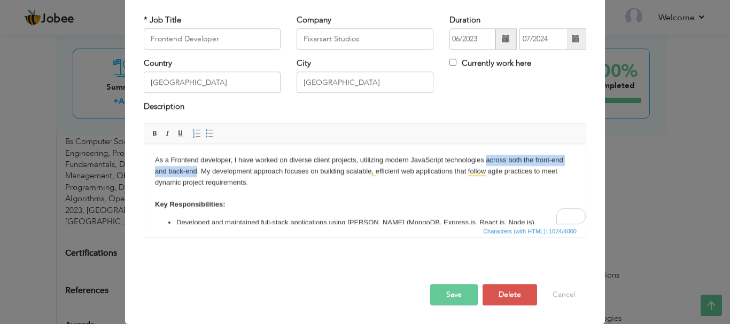
drag, startPoint x: 195, startPoint y: 171, endPoint x: 484, endPoint y: 162, distance: 289.1
click at [484, 162] on p "As a Frontend developer, I have worked on diverse client projects, utilizing mo…" at bounding box center [365, 182] width 420 height 56
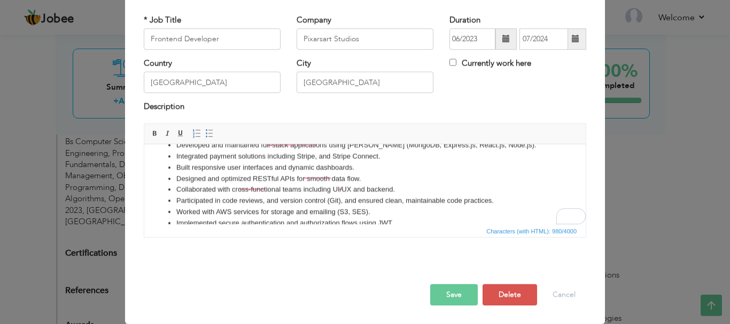
scroll to position [82, 0]
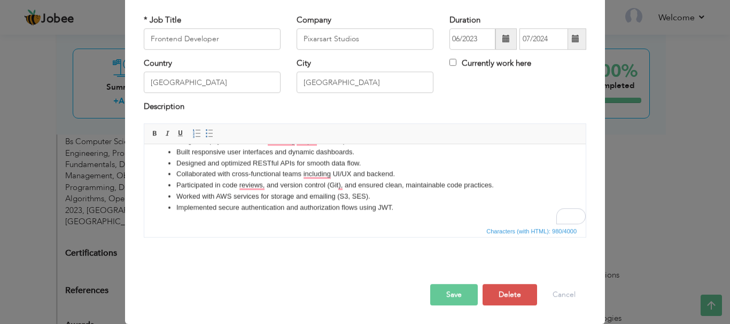
click at [393, 209] on li "Implemented secure authentication and authorization flows using JWT." at bounding box center [364, 207] width 377 height 11
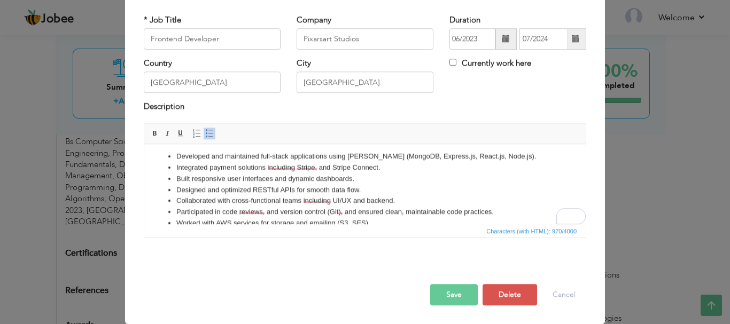
scroll to position [55, 0]
drag, startPoint x: 248, startPoint y: 189, endPoint x: 177, endPoint y: 192, distance: 70.6
click at [177, 192] on li "Designed and optimized RESTful APIs for smooth data flow." at bounding box center [364, 189] width 377 height 11
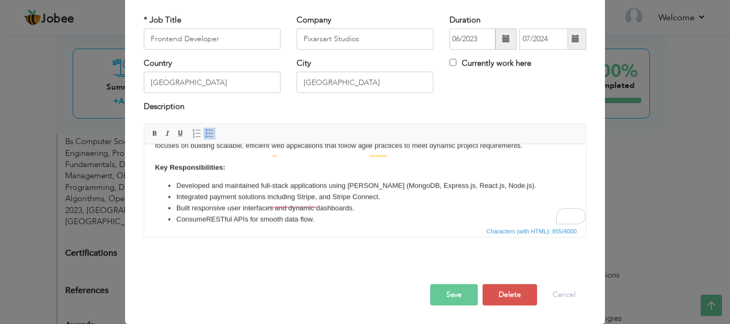
scroll to position [19, 0]
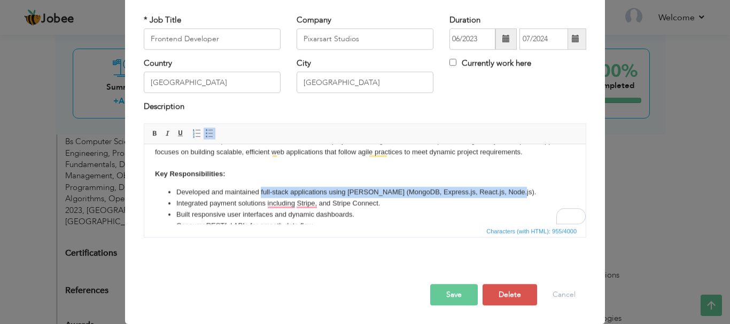
drag, startPoint x: 515, startPoint y: 193, endPoint x: 260, endPoint y: 194, distance: 255.3
click at [260, 194] on li "Developed and maintained full-stack applications using MERN Stack (MongoDB, Exp…" at bounding box center [364, 191] width 377 height 11
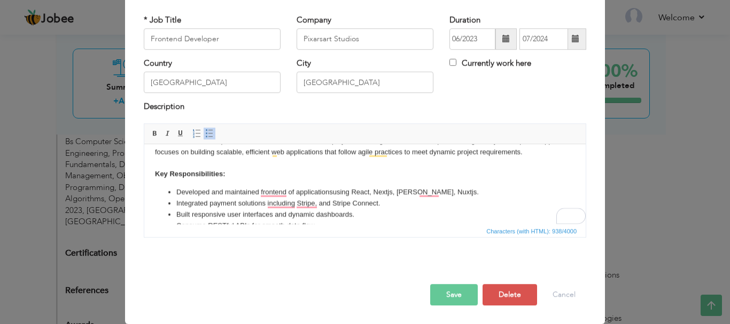
click at [271, 195] on li "Developed and maintained frontend of applications using React, Nextjs, Vuejs, N…" at bounding box center [364, 191] width 377 height 11
click at [285, 207] on li "Integrated payment solutions including Stripe, and Stripe Connect." at bounding box center [364, 203] width 377 height 11
click at [285, 202] on li "Integrated payment solutions including Stripe, and Stripe Connect." at bounding box center [364, 203] width 377 height 11
click at [317, 201] on li "Integrated payment solutions, including Stripe, and Stripe Connect." at bounding box center [364, 203] width 377 height 11
click at [308, 206] on li "Integrated payment solutions, including Stripe, and Stripe Connect." at bounding box center [364, 203] width 377 height 11
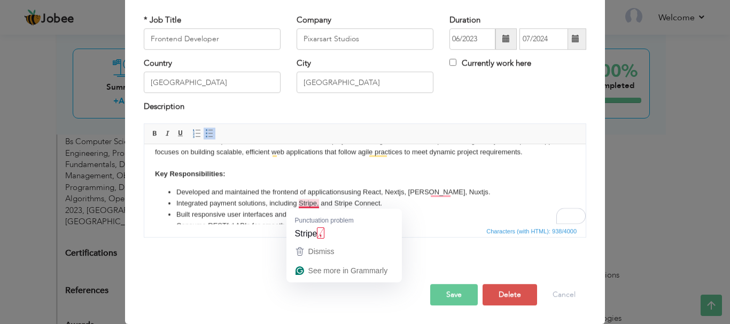
click at [310, 201] on li "Integrated payment solutions, including Stripe, and Stripe Connect." at bounding box center [364, 203] width 377 height 11
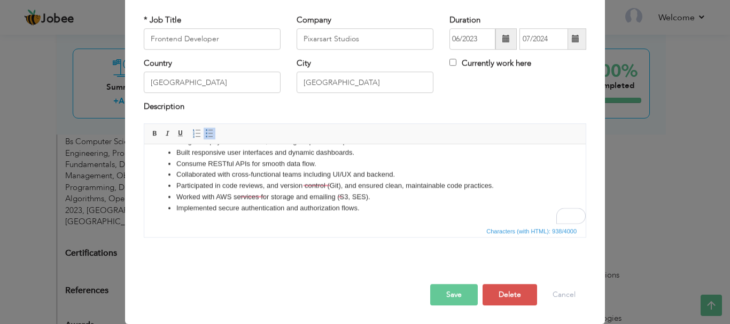
scroll to position [82, 0]
click at [319, 174] on li "Collaborated with cross-functional teams including UI/UX and backend." at bounding box center [364, 173] width 377 height 11
click at [254, 184] on li "Participated in code reviews, and version control (Git), and ensured clean, mai…" at bounding box center [364, 184] width 377 height 11
click at [245, 181] on li "Participated in code reviews, and version control (Git), and ensured clean, mai…" at bounding box center [364, 184] width 377 height 11
click at [250, 185] on li "Participated in code reviews, and version control (Git), and ensured clean, mai…" at bounding box center [364, 184] width 377 height 11
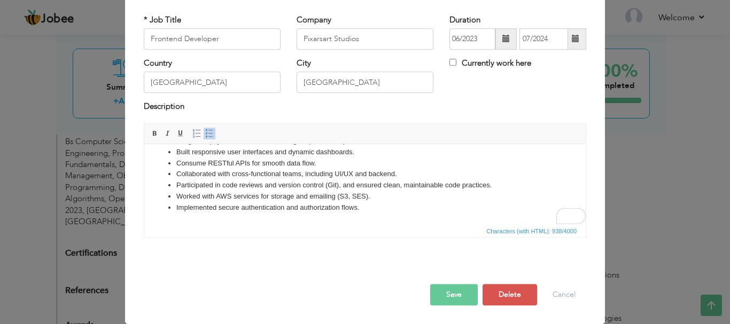
click at [337, 186] on li "Participated in code reviews and version control (Git), and ensured clean, main…" at bounding box center [364, 184] width 377 height 11
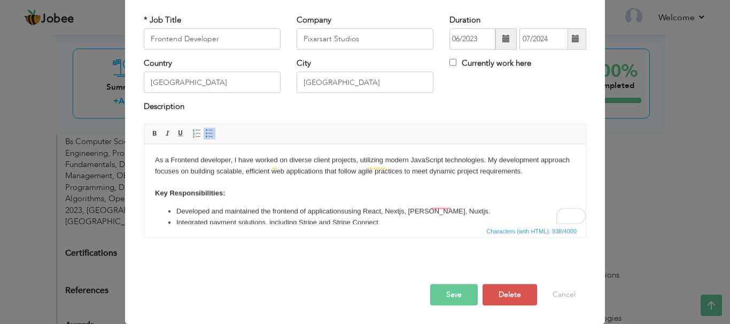
scroll to position [0, 0]
click at [380, 171] on p "As a Frontend developer, I have worked on diverse client projects, utilizing mo…" at bounding box center [365, 176] width 420 height 44
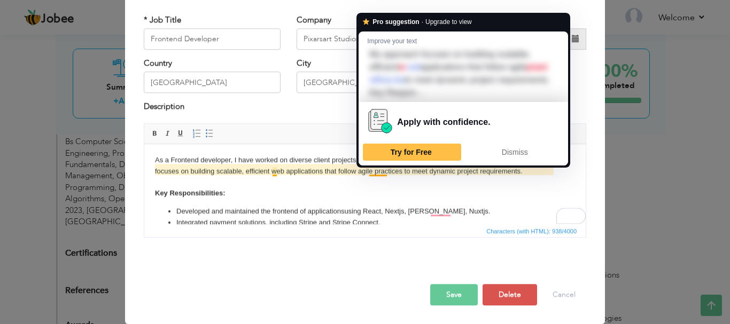
click at [383, 189] on p "As a Frontend developer, I have worked on diverse client projects, utilizing mo…" at bounding box center [365, 176] width 420 height 44
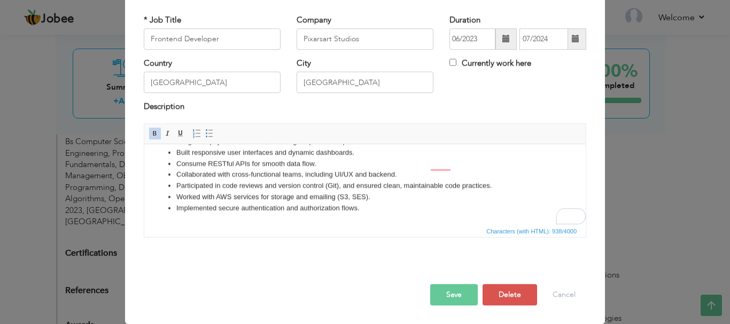
scroll to position [82, 0]
click at [436, 295] on button "Save" at bounding box center [454, 294] width 48 height 21
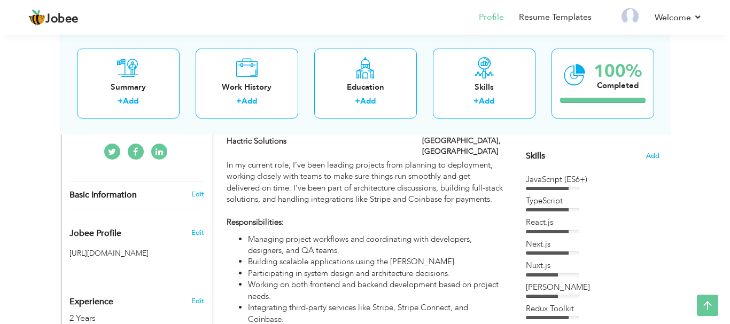
scroll to position [239, 0]
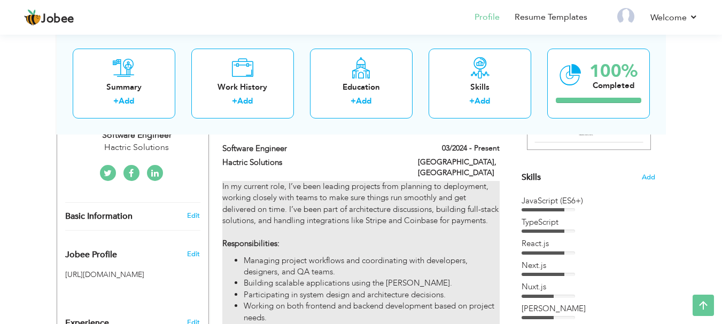
click at [406, 217] on p "In my current role, I’ve been leading projects from planning to deployment, wor…" at bounding box center [360, 215] width 277 height 69
type input "Software Engineer"
type input "Hactric Solutions"
type input "03/2024"
checkbox input "true"
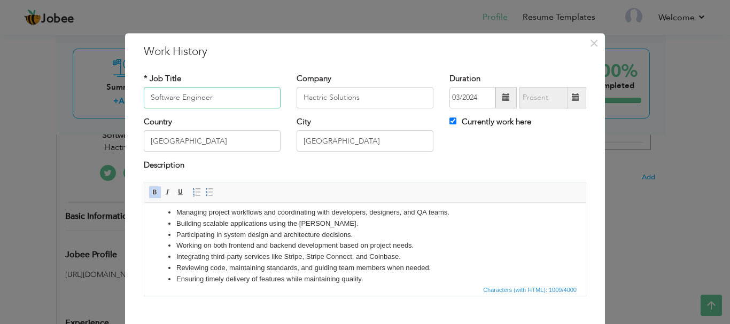
scroll to position [71, 0]
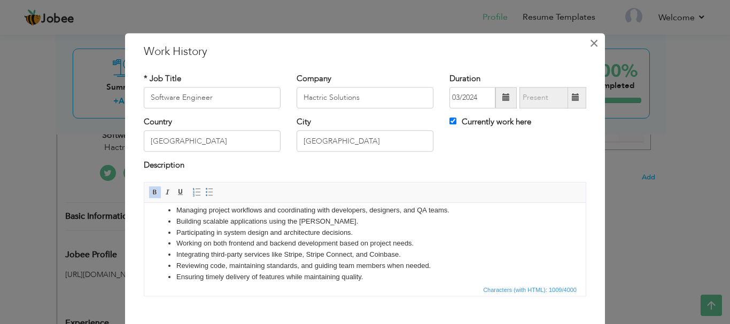
click at [592, 48] on span "×" at bounding box center [593, 43] width 9 height 19
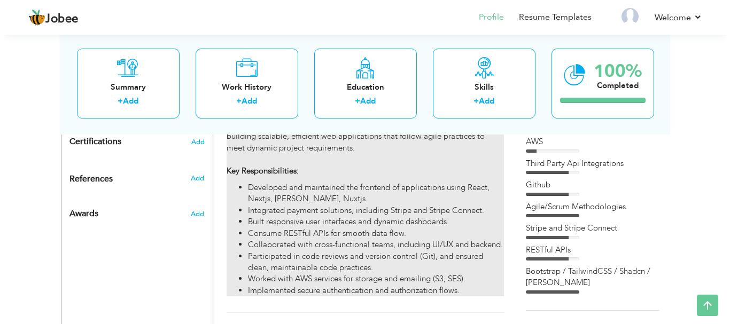
scroll to position [595, 0]
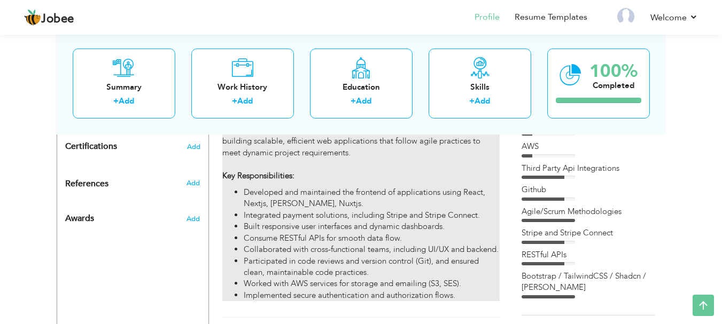
click at [385, 235] on li "Consume RESTful APIs for smooth data flow." at bounding box center [371, 238] width 255 height 11
type input "Frontend Developer"
type input "Pixarsart Studios"
type input "06/2023"
type input "07/2024"
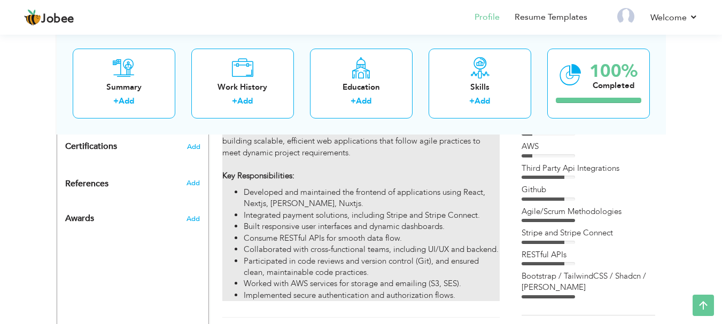
checkbox input "false"
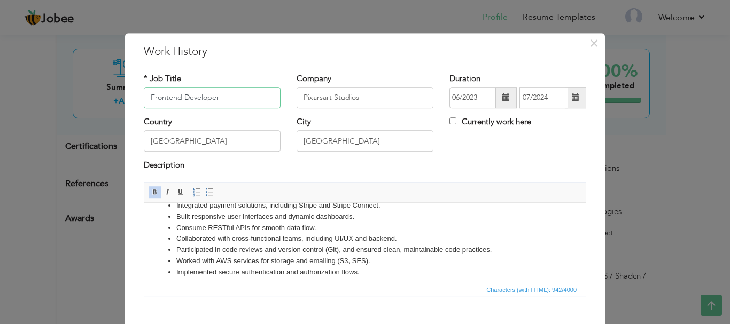
scroll to position [82, 0]
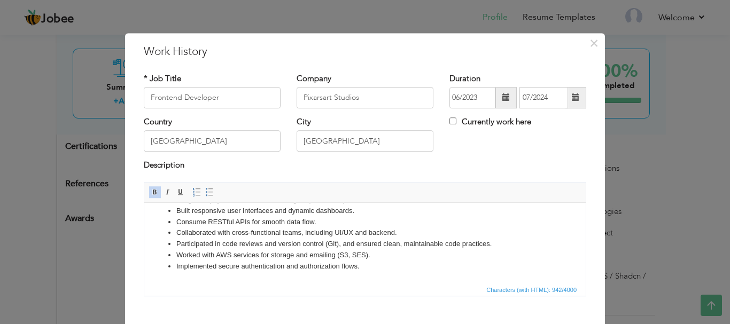
click at [252, 223] on li "Consume RESTful APIs for smooth data flow." at bounding box center [364, 221] width 377 height 11
click at [270, 222] on li "Consume RESTful APIs and third party Api's for smooth data flow." at bounding box center [364, 221] width 377 height 11
click at [418, 220] on li "Consume RESTful APIs and third-party Api's for smooth data flow." at bounding box center [364, 221] width 377 height 11
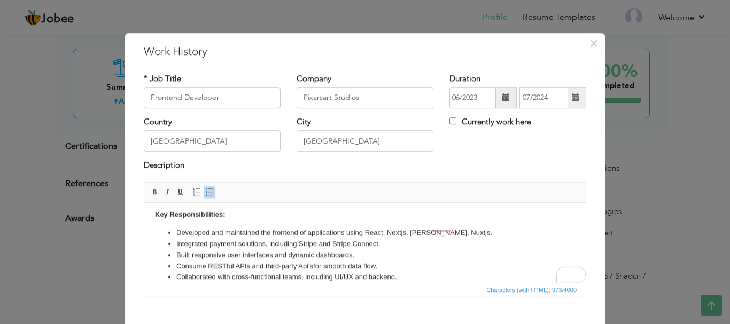
scroll to position [37, 0]
click at [377, 246] on li "Integrated payment solutions, including Stripe and Stripe Connect." at bounding box center [364, 243] width 377 height 11
click at [440, 235] on li "Developed and maintained the frontend of applications using React, Nextjs, Vuej…" at bounding box center [364, 232] width 377 height 11
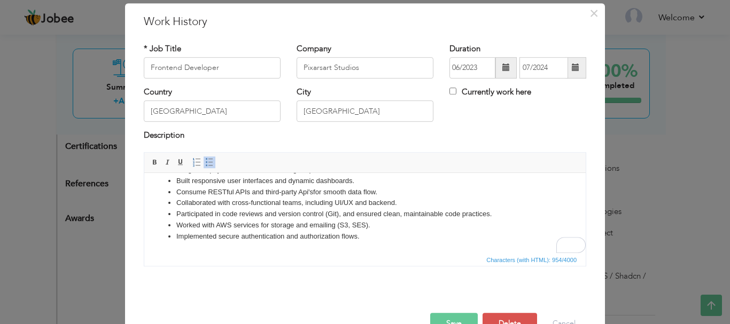
scroll to position [59, 0]
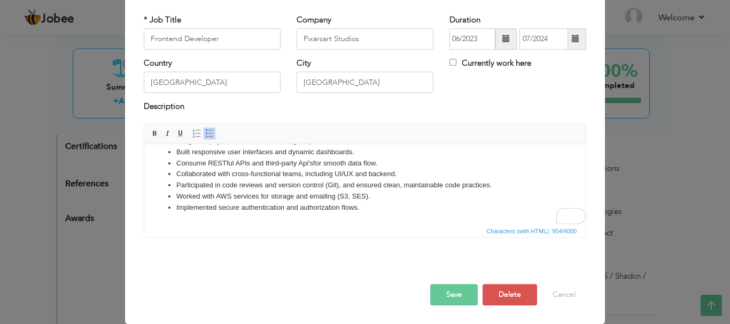
click at [452, 290] on button "Save" at bounding box center [454, 294] width 48 height 21
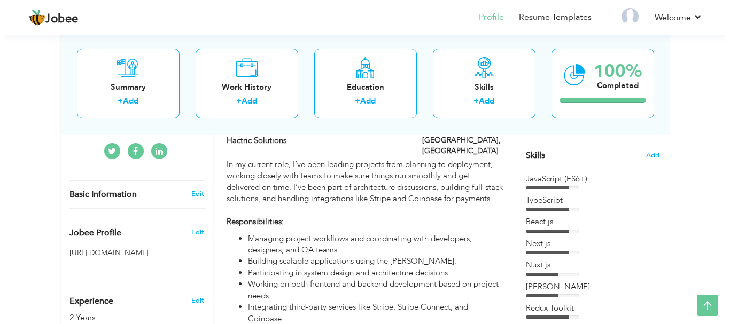
scroll to position [249, 0]
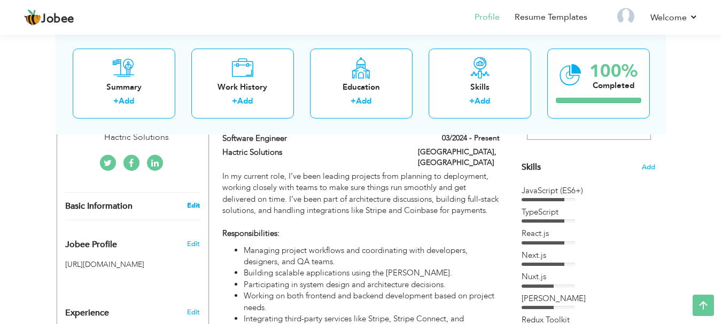
click at [187, 201] on link "Edit" at bounding box center [193, 206] width 13 height 10
type input "[PERSON_NAME]"
type input "03029154049"
select select "number:166"
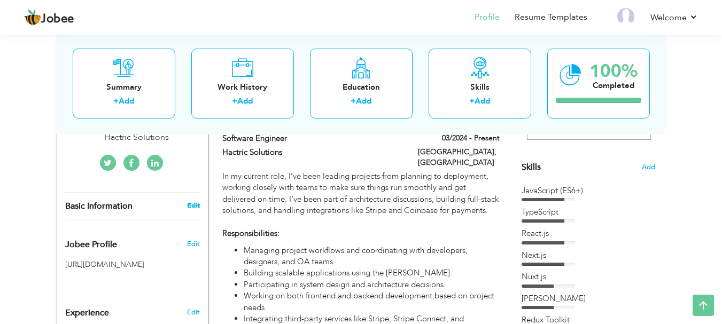
type input "[GEOGRAPHIC_DATA]"
select select "number:4"
type input "Hactric Solutions"
type input "Software Engineer"
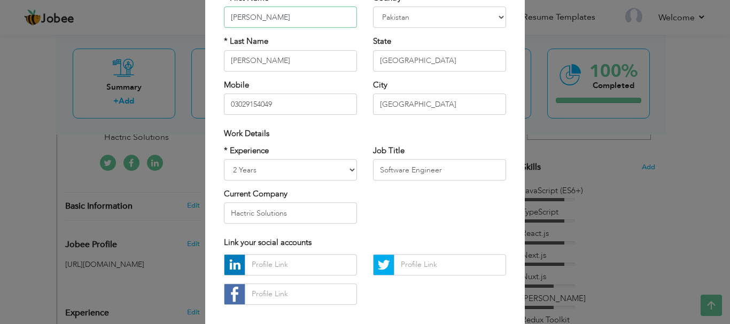
scroll to position [156, 0]
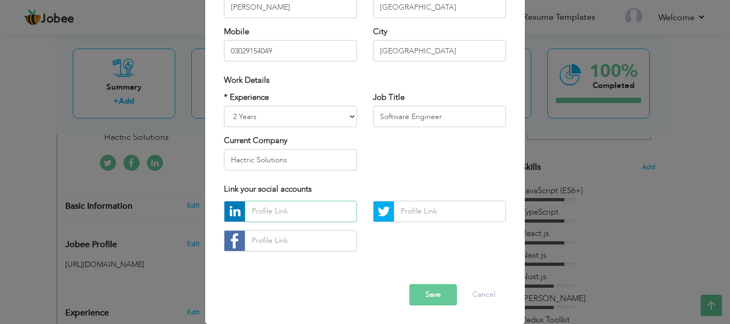
click at [291, 215] on input "text" at bounding box center [301, 211] width 112 height 21
paste input "https://www.linkedin.com/in/hassan-ali-13a329215/"
type input "https://www.linkedin.com/in/hassan-ali-13a329215/"
click at [434, 297] on button "Save" at bounding box center [433, 294] width 48 height 21
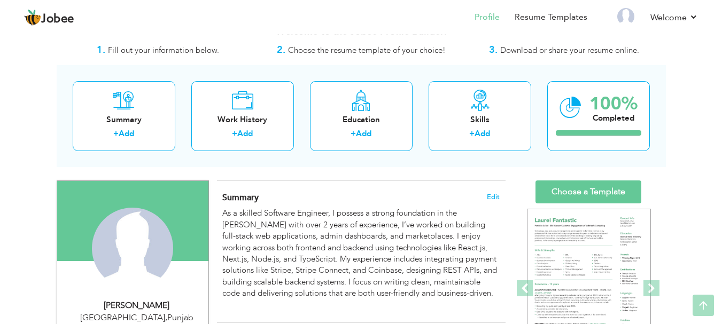
scroll to position [0, 0]
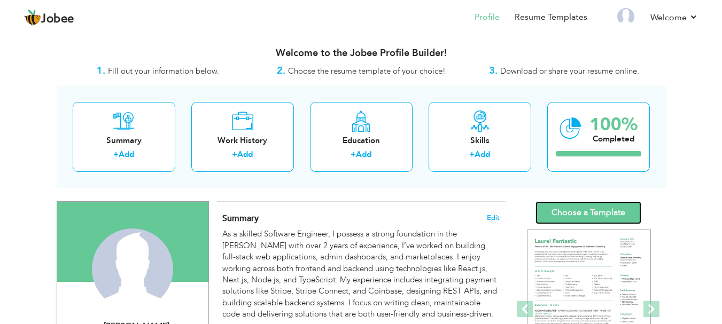
click at [577, 219] on link "Choose a Template" at bounding box center [588, 212] width 106 height 23
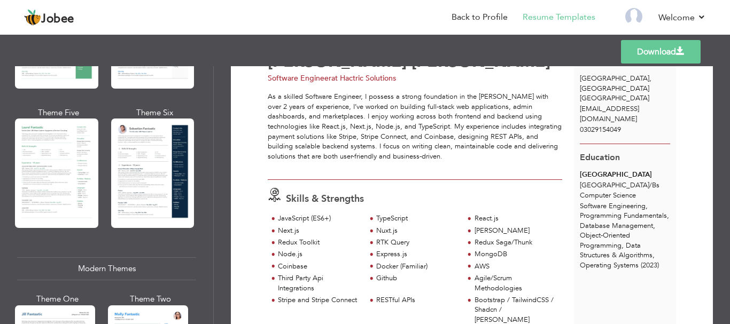
scroll to position [303, 0]
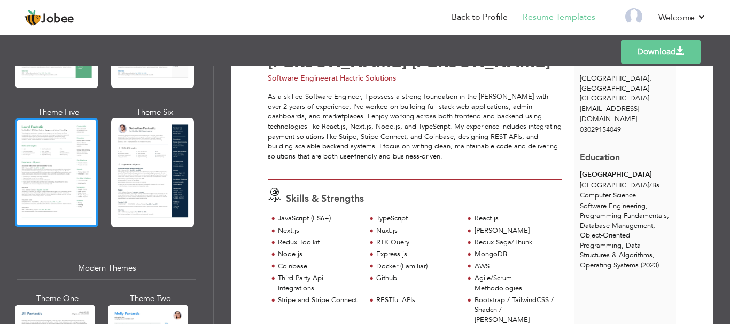
click at [62, 161] on div at bounding box center [56, 172] width 83 height 109
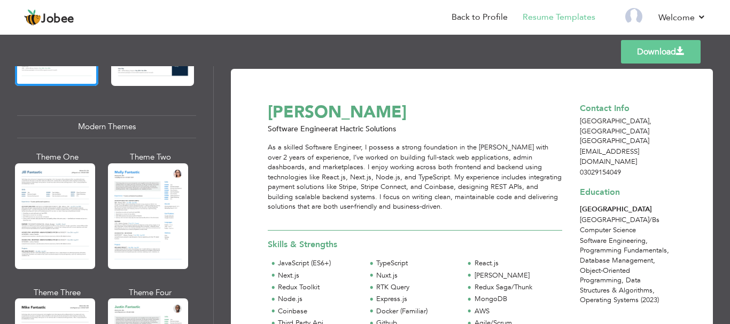
scroll to position [472, 0]
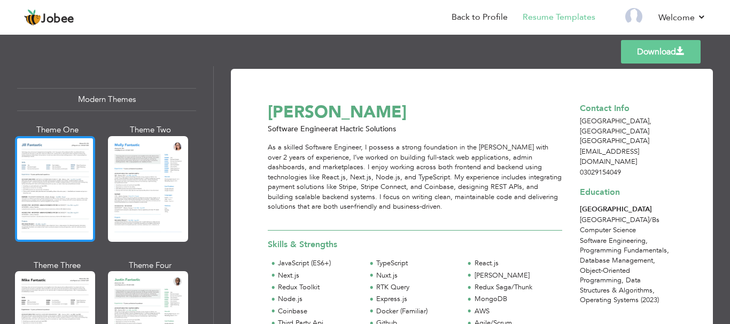
click at [82, 215] on div at bounding box center [55, 189] width 80 height 106
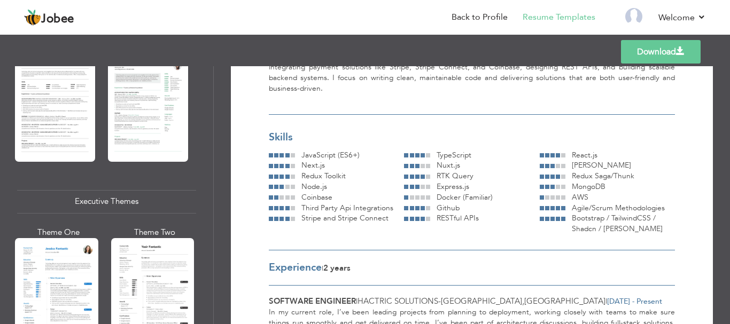
scroll to position [685, 0]
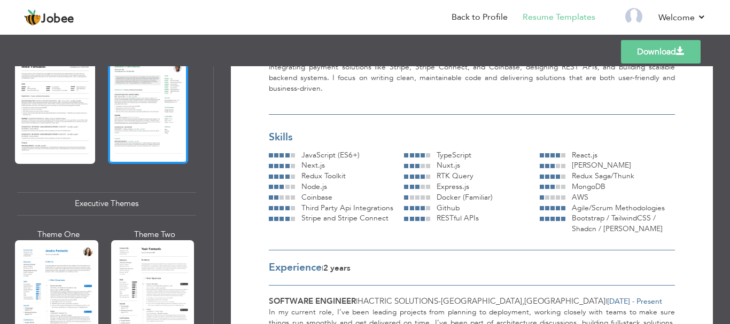
click at [142, 132] on div at bounding box center [148, 111] width 80 height 106
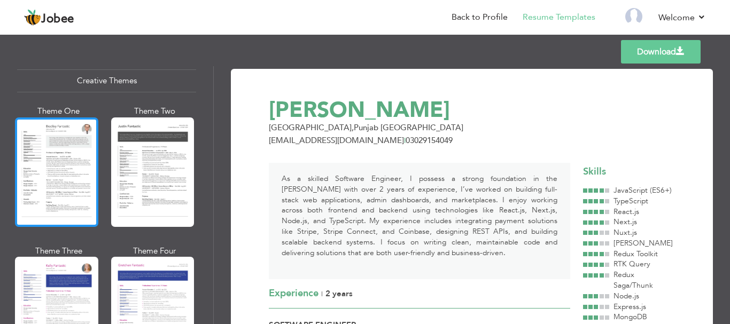
scroll to position [1273, 0]
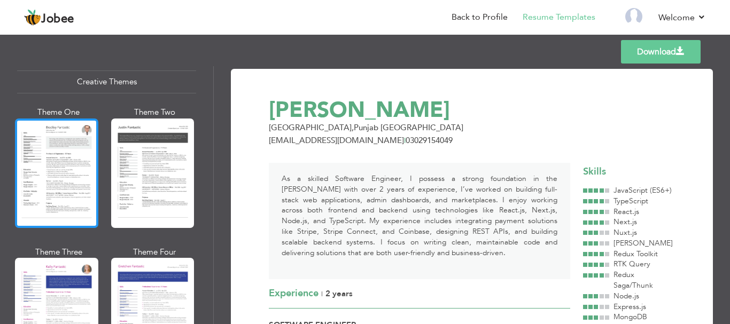
click at [52, 145] on div at bounding box center [56, 173] width 83 height 109
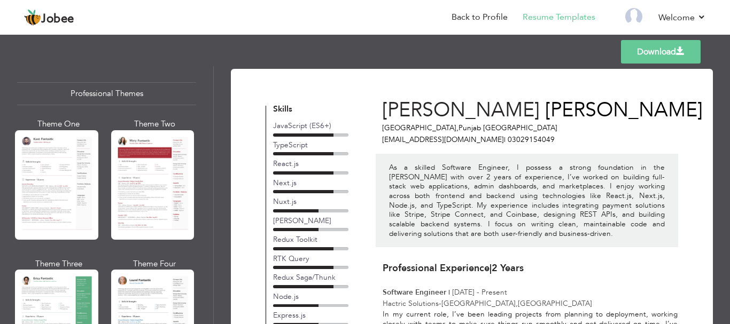
scroll to position [0, 0]
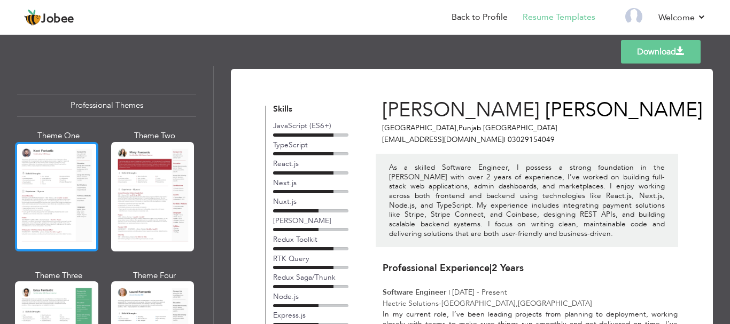
click at [66, 178] on div at bounding box center [56, 196] width 83 height 109
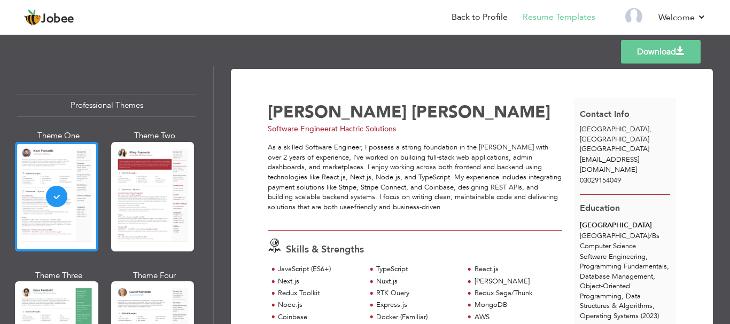
click at [657, 52] on link "Download" at bounding box center [661, 51] width 80 height 23
